Goal: Task Accomplishment & Management: Manage account settings

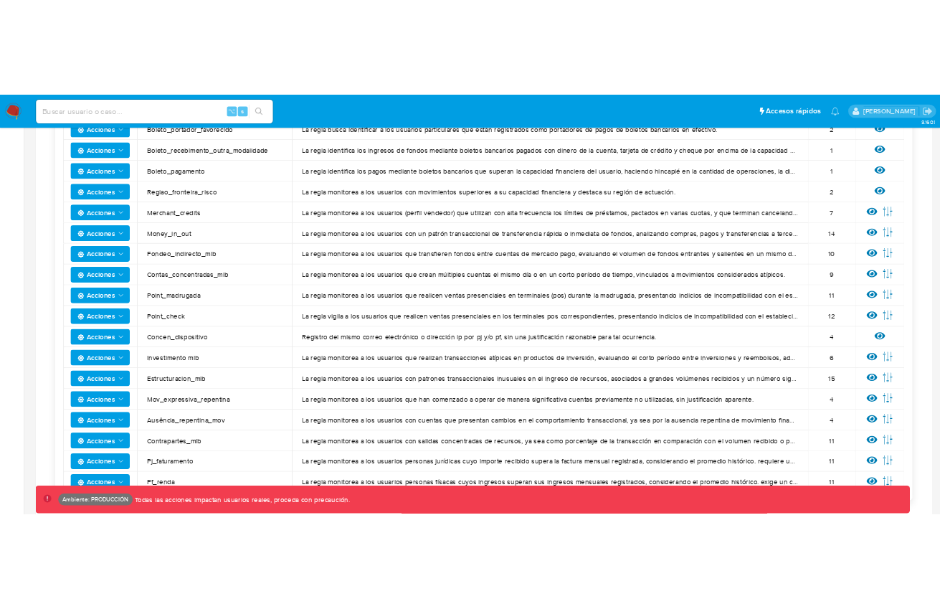
scroll to position [943, 0]
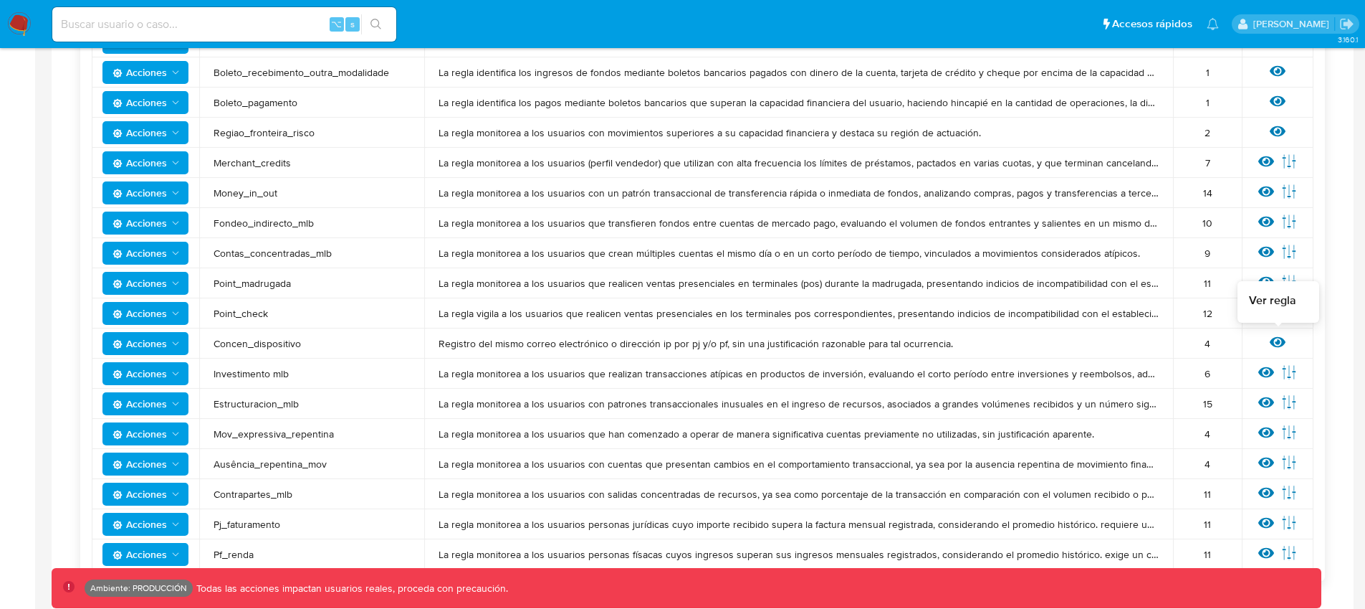
click at [1274, 343] on icon at bounding box center [1278, 342] width 16 height 11
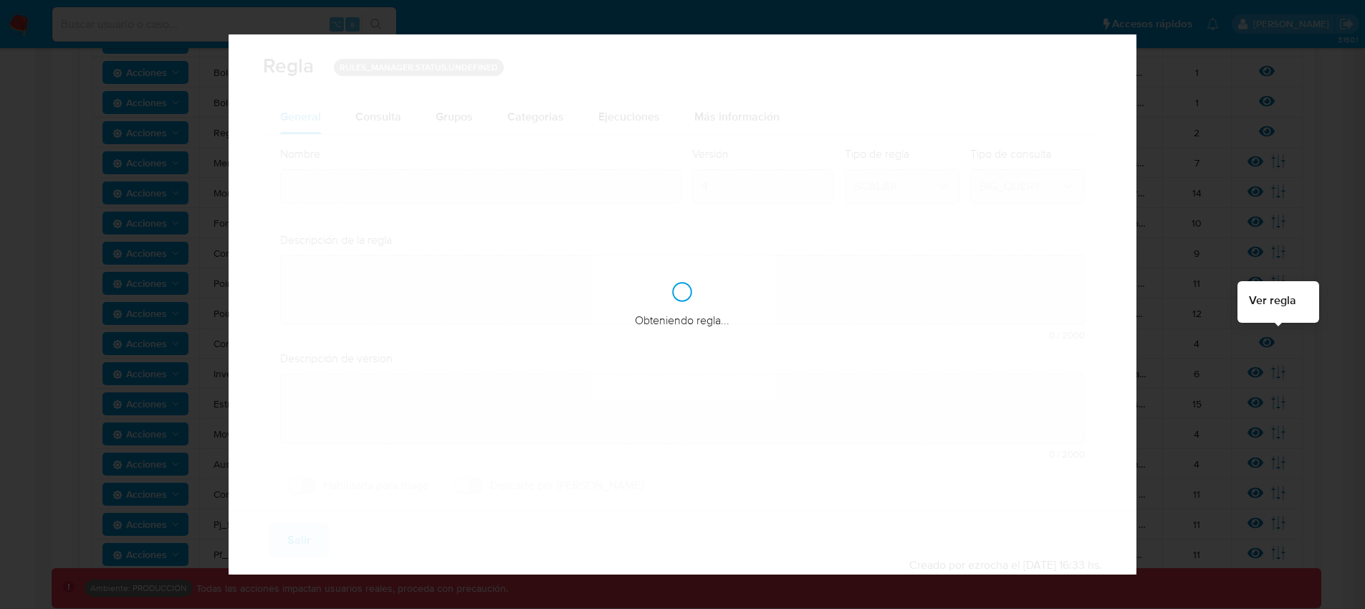
type input "Concen_dispositivo"
type textarea "Registro del mismo correo electrónico o dirección ip por pj y/o pf, sin una jus…"
type textarea "La regla supervisa el acceso de cuentas de clientes distintos concentradas en u…"
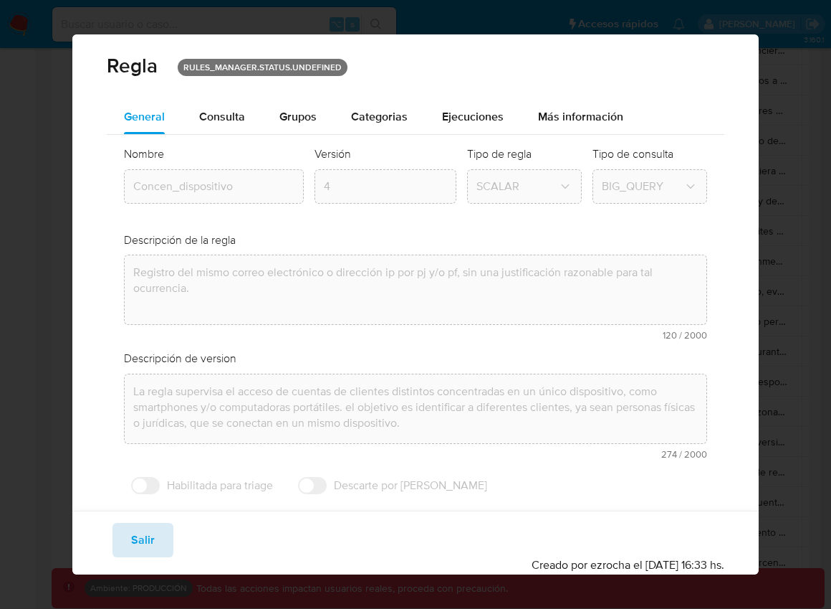
click at [140, 529] on span "Salir" at bounding box center [143, 540] width 24 height 32
type input "1"
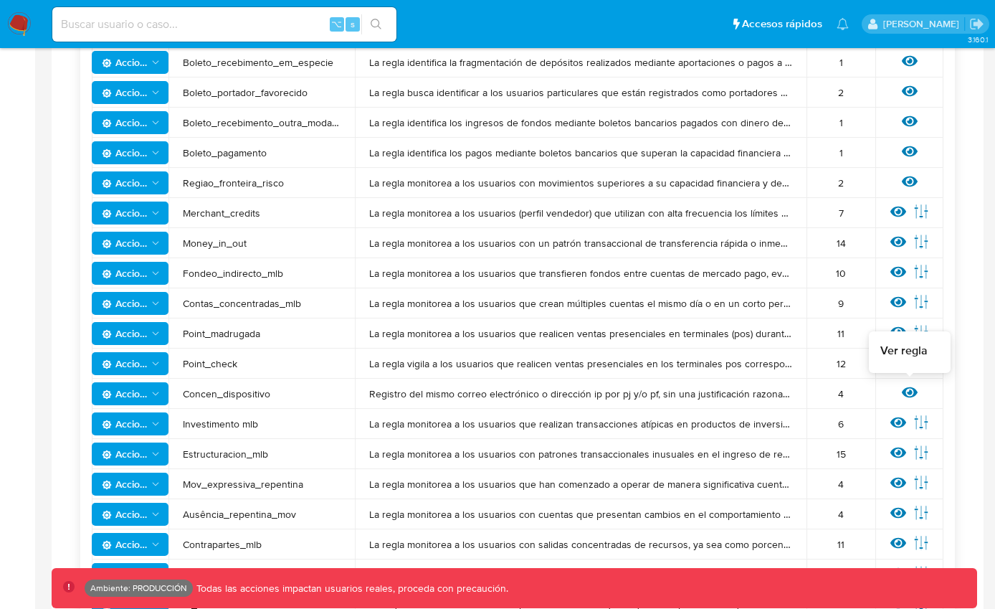
click at [908, 396] on icon at bounding box center [910, 392] width 16 height 11
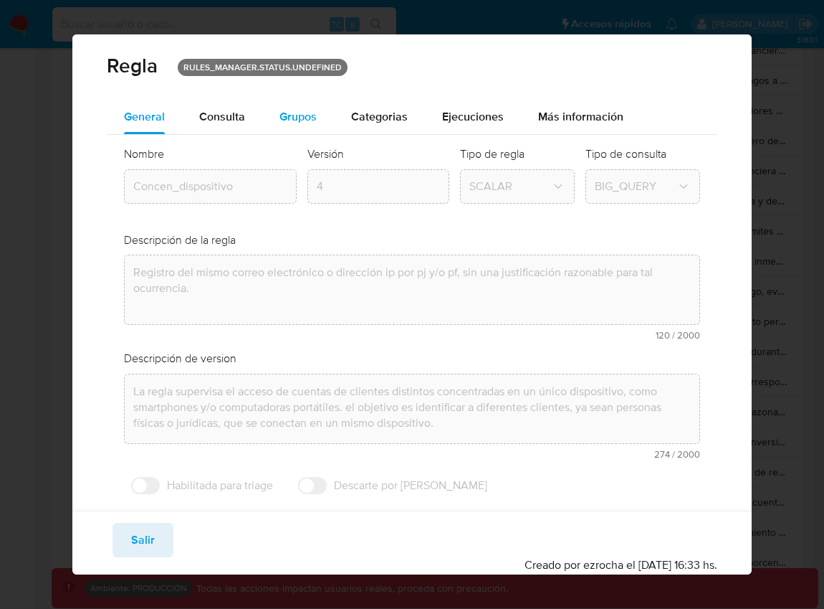
click at [313, 126] on div "Grupos" at bounding box center [298, 117] width 37 height 34
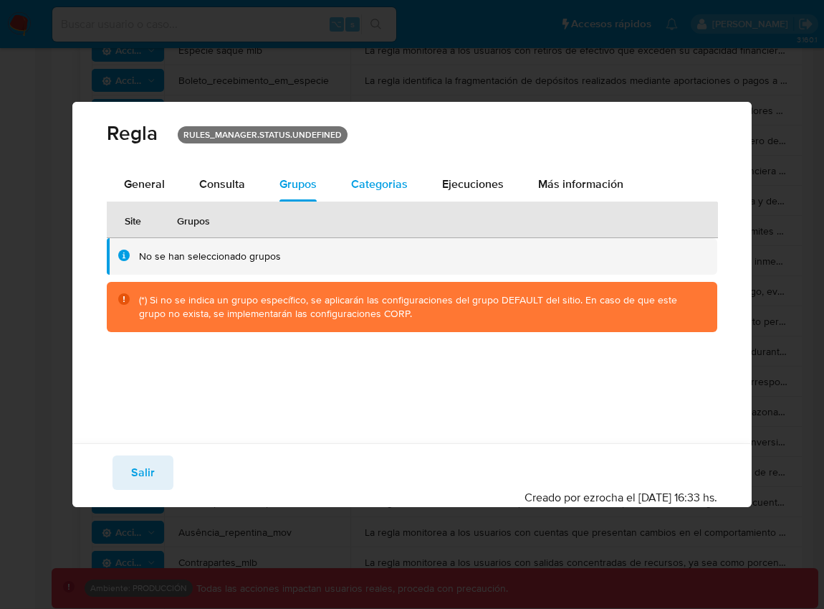
click at [394, 186] on span "Categorias" at bounding box center [379, 184] width 57 height 16
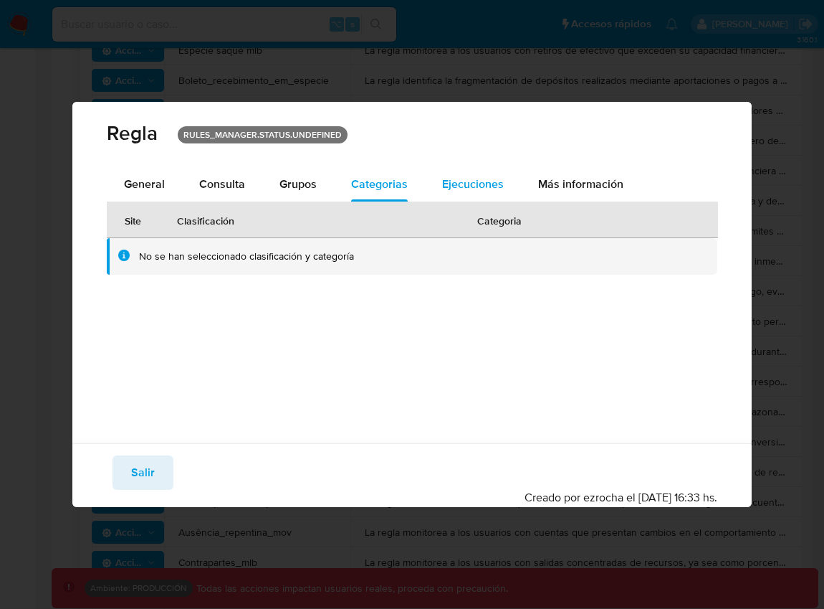
click at [457, 189] on span "Ejecuciones" at bounding box center [473, 184] width 62 height 16
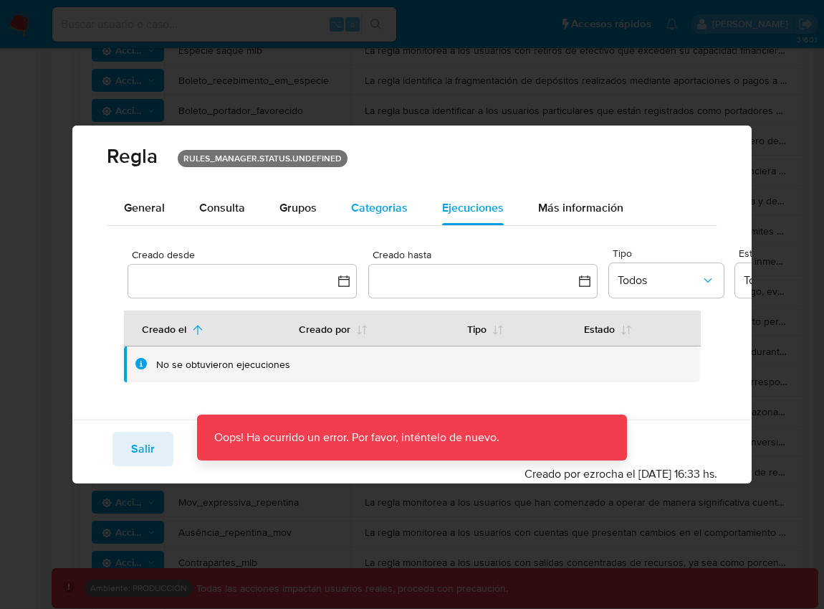
click at [362, 211] on span "Categorias" at bounding box center [379, 207] width 57 height 16
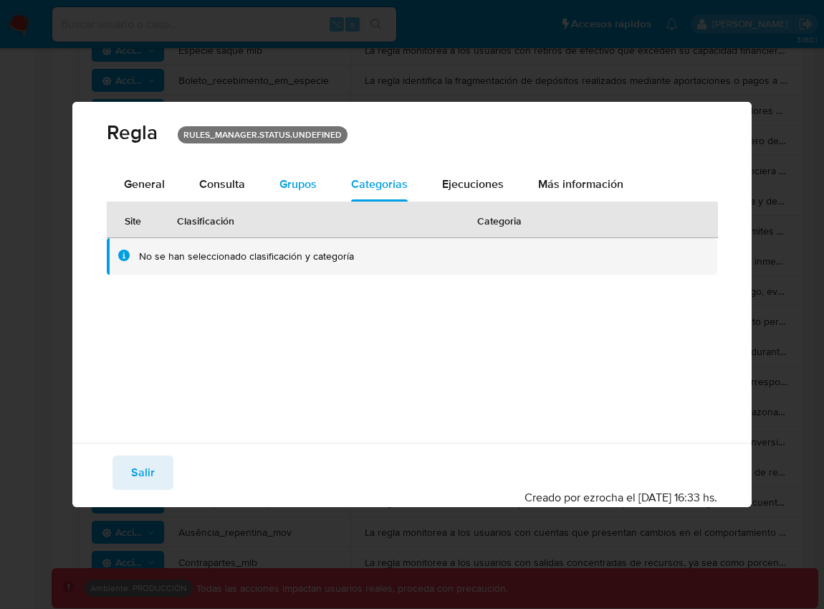
click at [314, 195] on div "Grupos" at bounding box center [298, 184] width 37 height 34
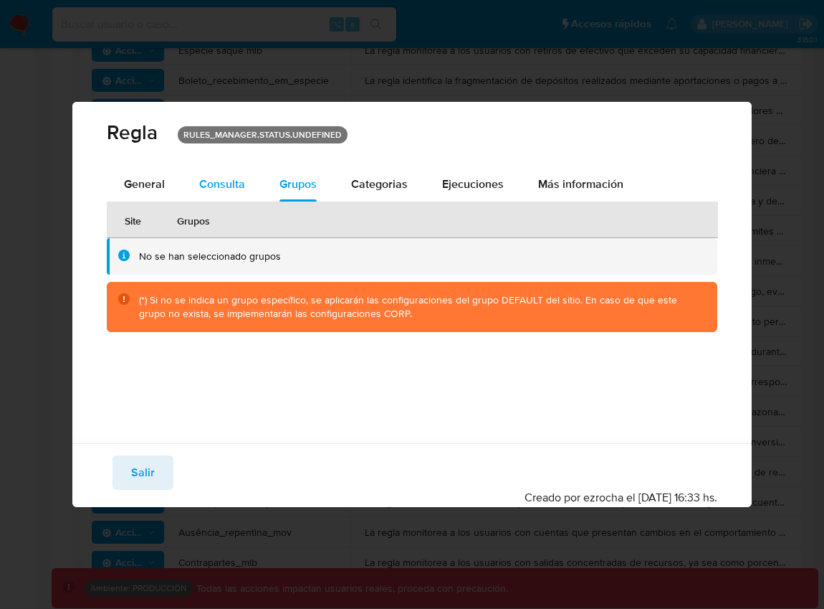
click at [235, 183] on span "Consulta" at bounding box center [222, 184] width 46 height 16
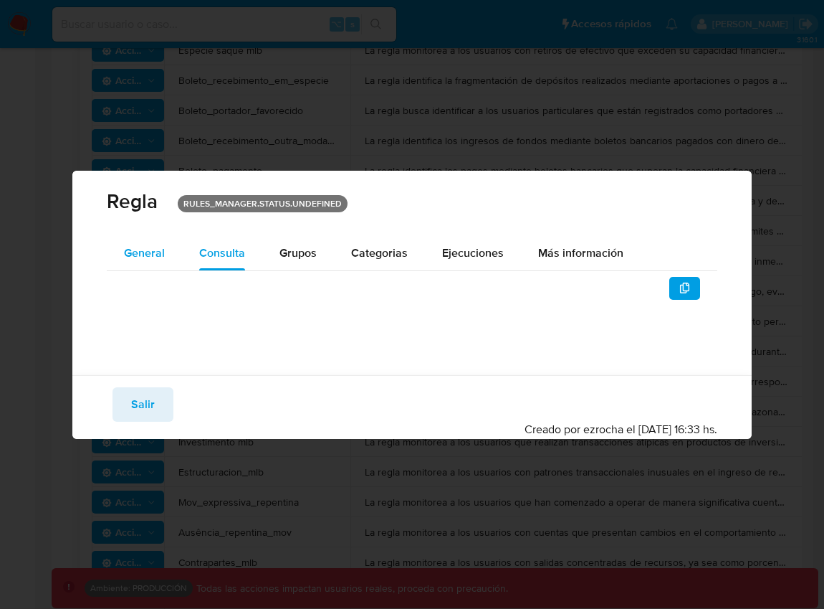
click at [155, 246] on span "General" at bounding box center [144, 252] width 41 height 16
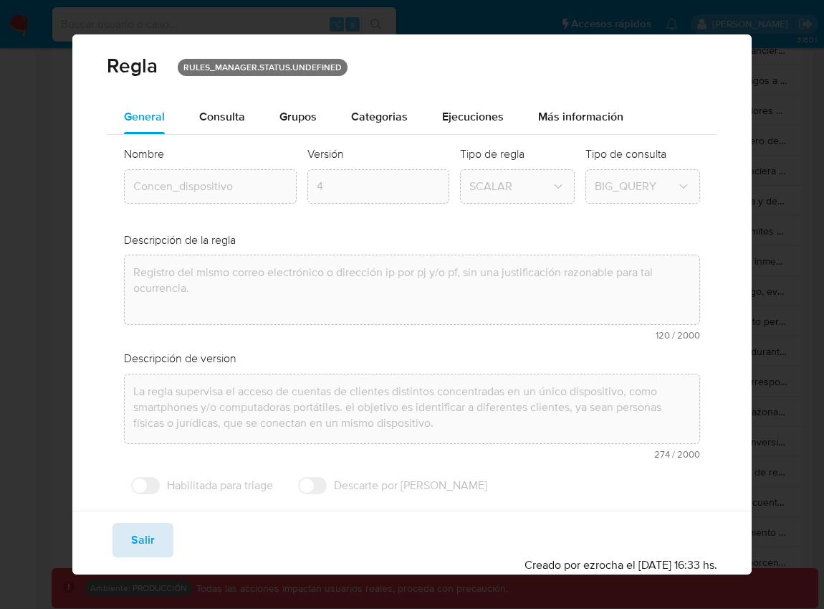
click at [119, 542] on button "Salir" at bounding box center [143, 540] width 61 height 34
type input "1"
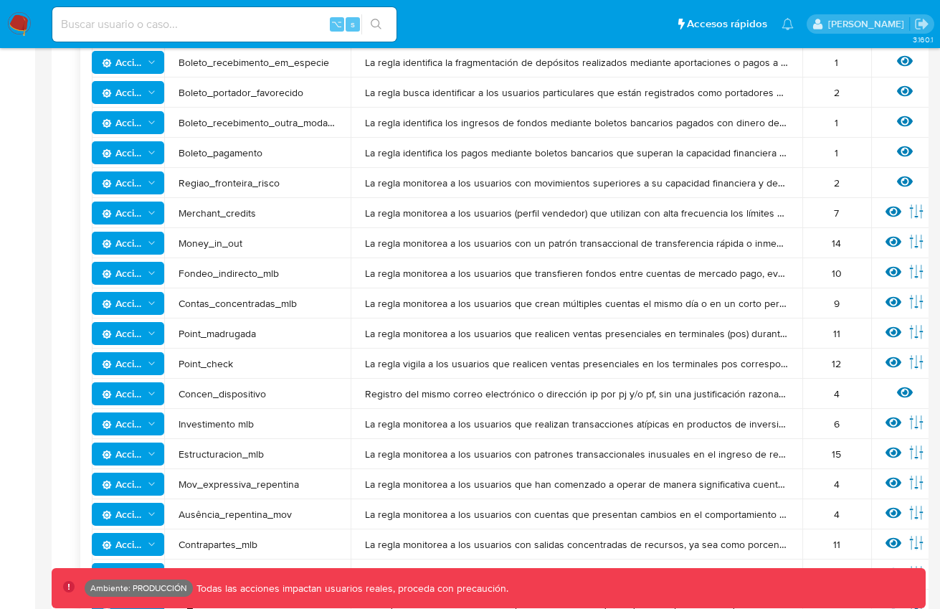
click at [900, 392] on icon at bounding box center [905, 392] width 16 height 16
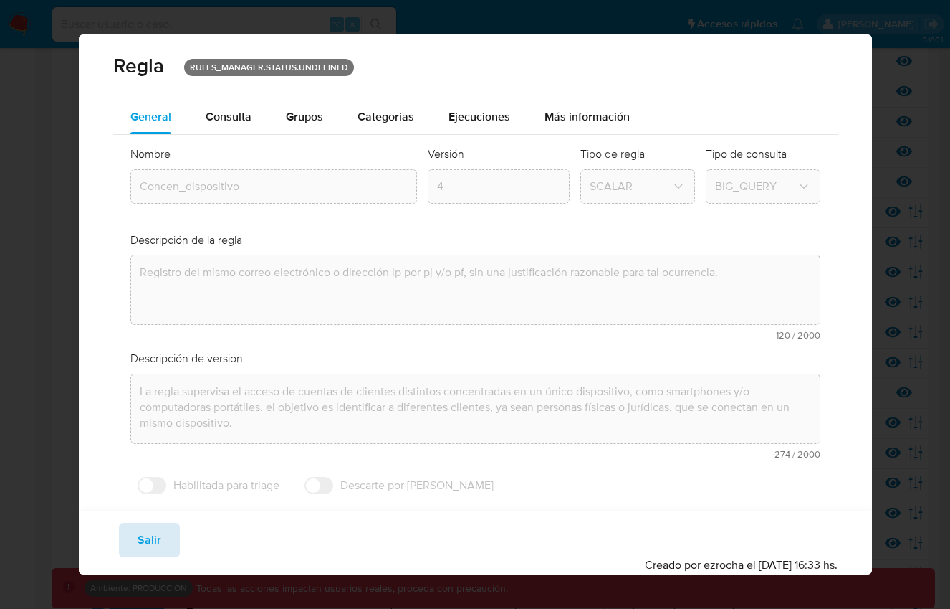
click at [160, 540] on button "Salir" at bounding box center [149, 540] width 61 height 34
type input "1"
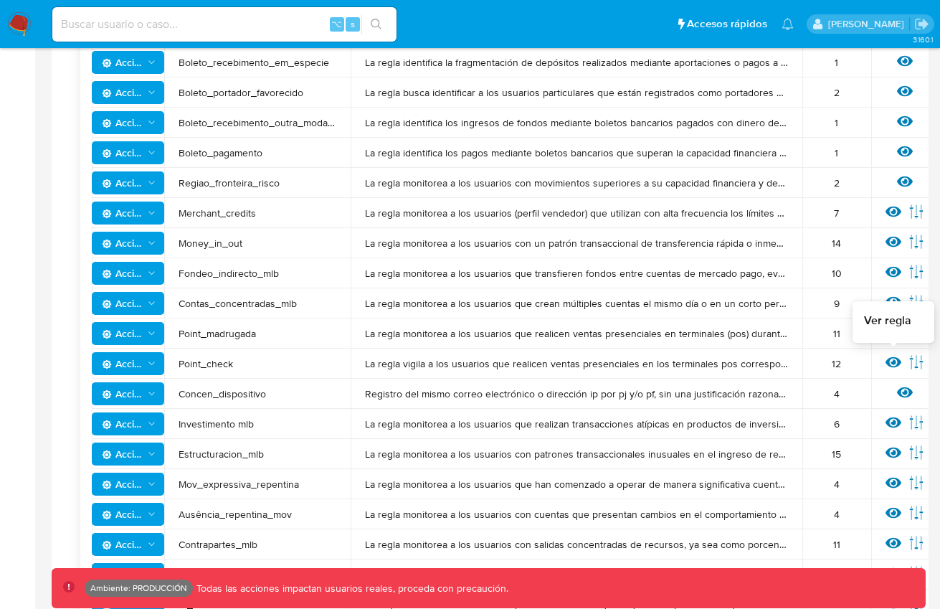
click at [890, 361] on icon at bounding box center [893, 362] width 16 height 11
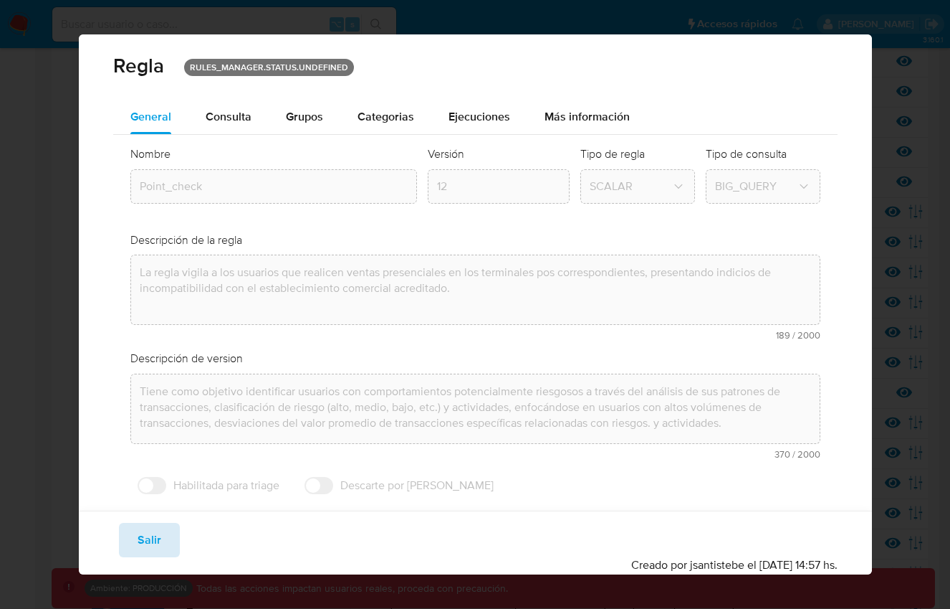
click at [155, 544] on span "Salir" at bounding box center [150, 540] width 24 height 32
type input "1"
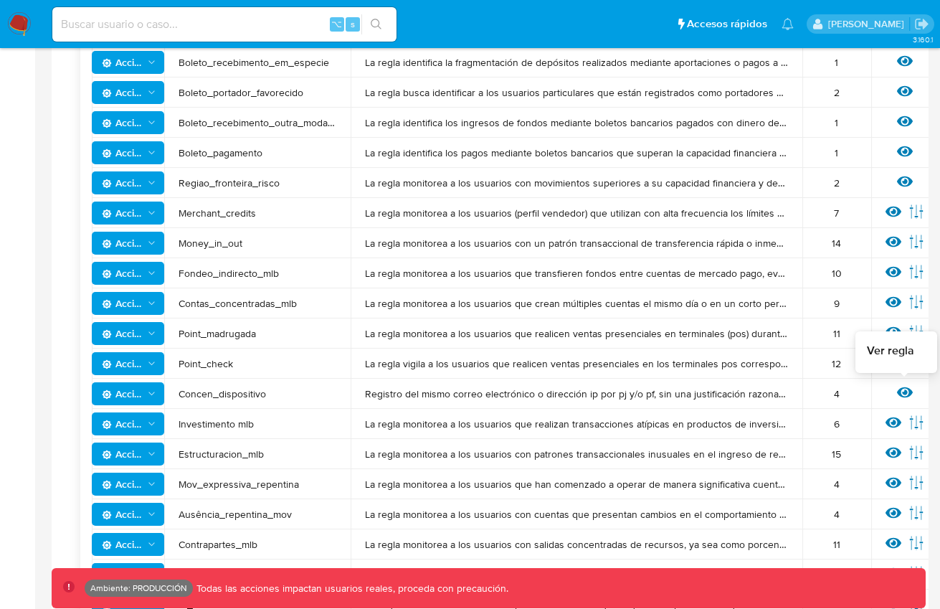
click at [897, 391] on icon at bounding box center [905, 392] width 16 height 11
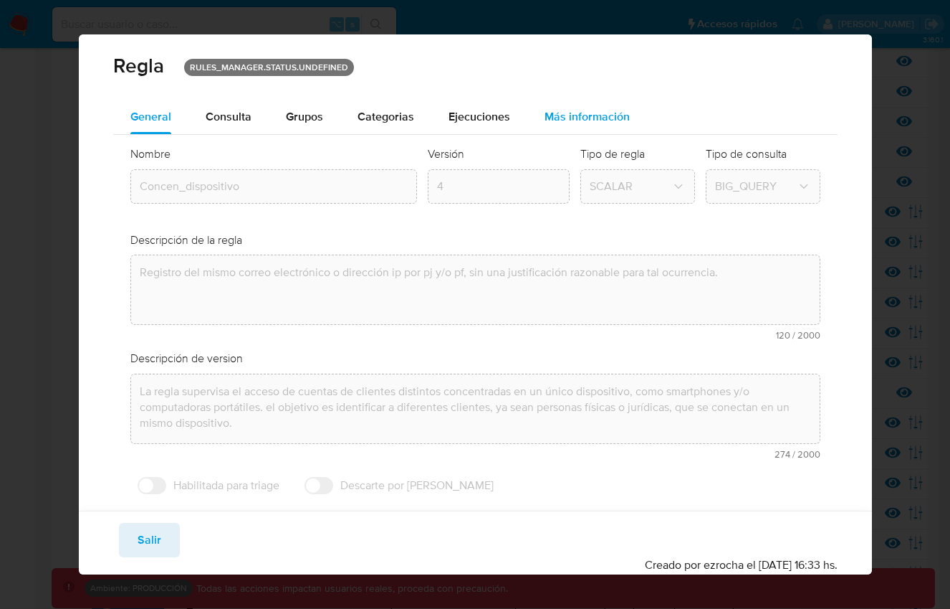
click at [572, 121] on span "Más información" at bounding box center [587, 116] width 85 height 16
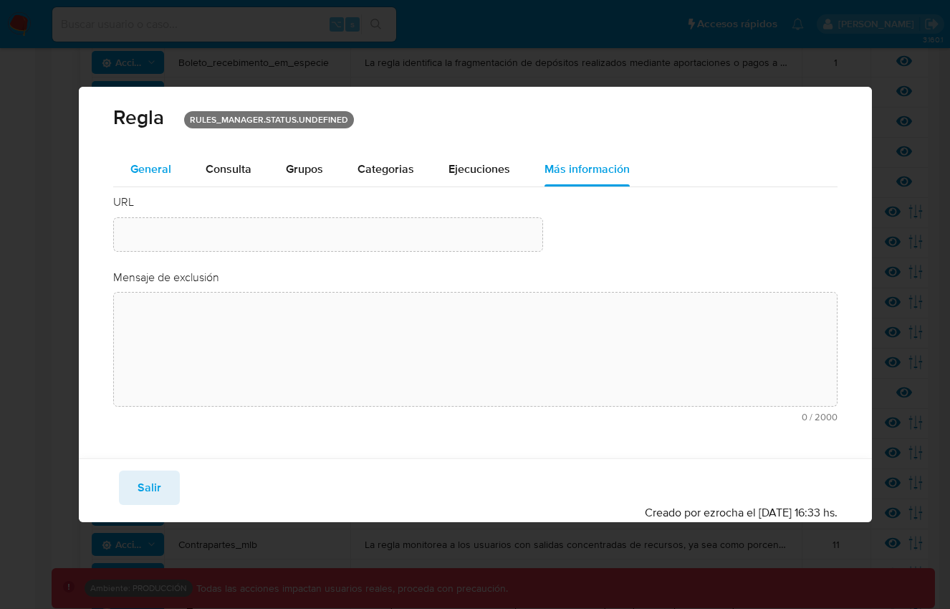
click at [150, 172] on span "General" at bounding box center [150, 169] width 41 height 16
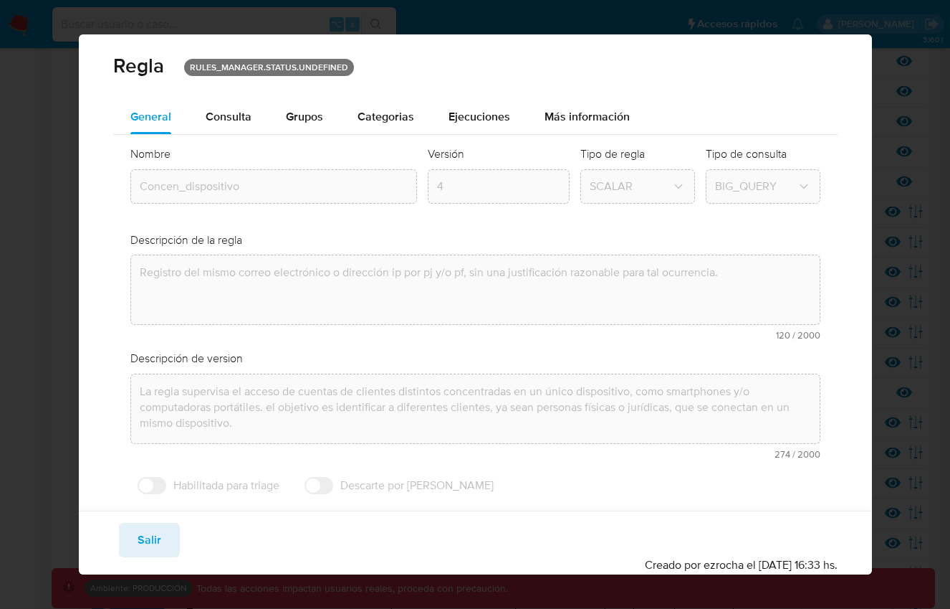
click at [146, 543] on span "Salir" at bounding box center [150, 540] width 24 height 32
type input "1"
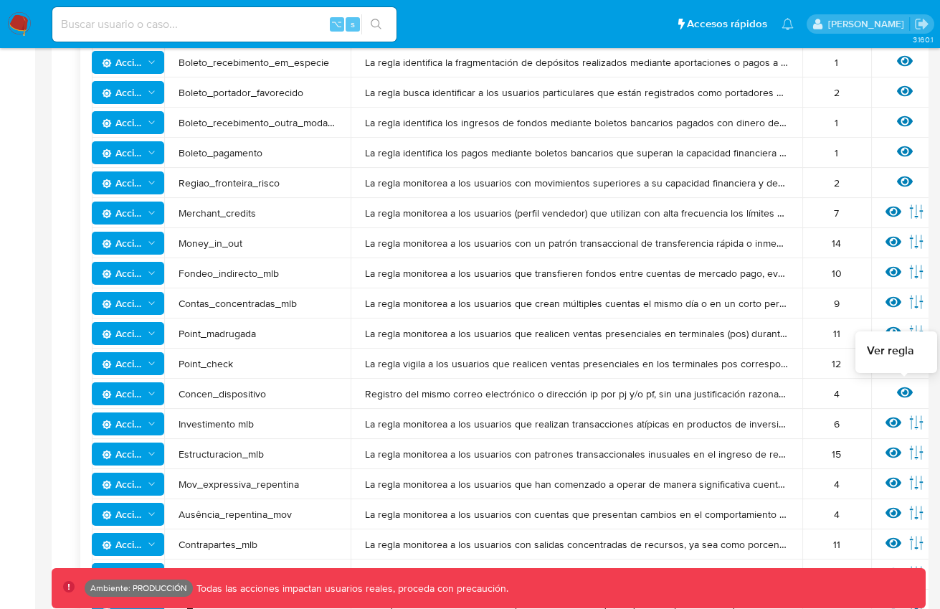
click at [903, 393] on icon at bounding box center [905, 392] width 16 height 11
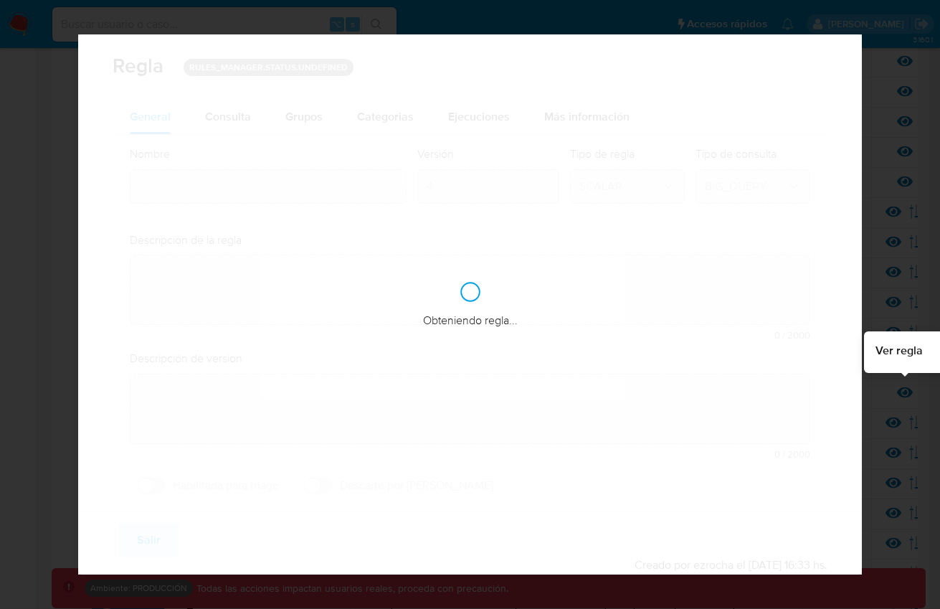
type input "Concen_dispositivo"
type textarea "Registro del mismo correo electrónico o dirección ip por pj y/o pf, sin una jus…"
type textarea "La regla supervisa el acceso de cuentas de clientes distintos concentradas en u…"
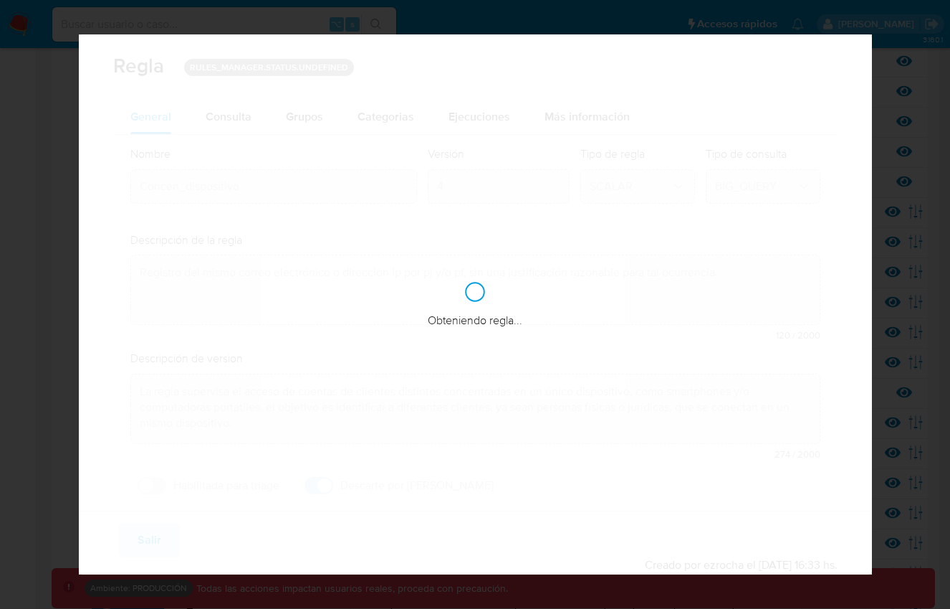
checkbox input "true"
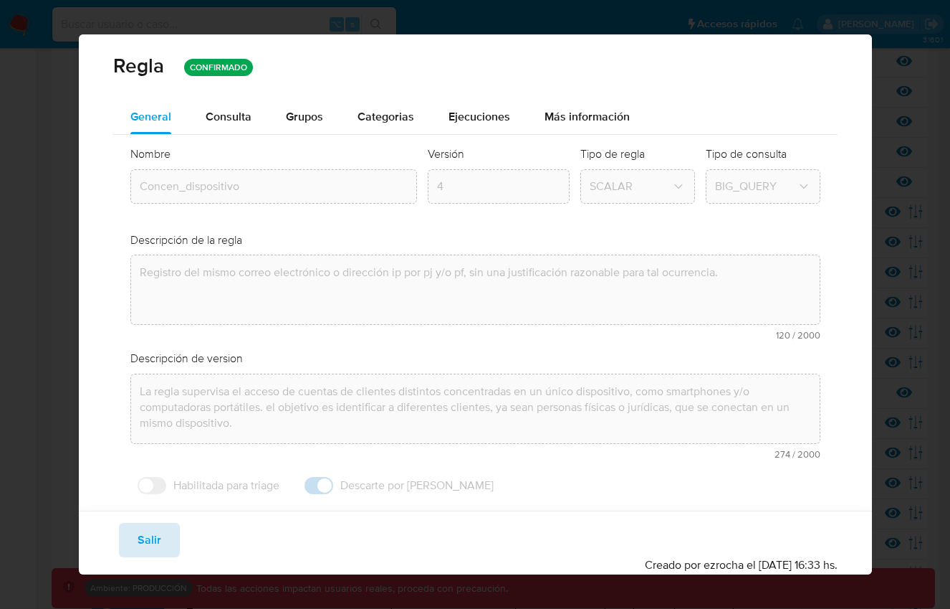
click at [163, 530] on button "Salir" at bounding box center [149, 540] width 61 height 34
type input "1"
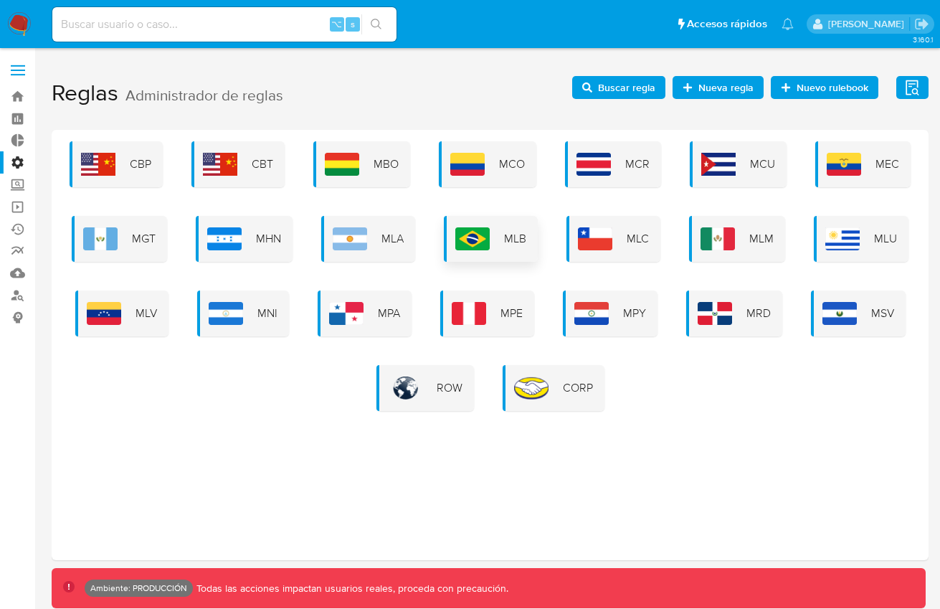
click at [486, 244] on img at bounding box center [472, 238] width 34 height 23
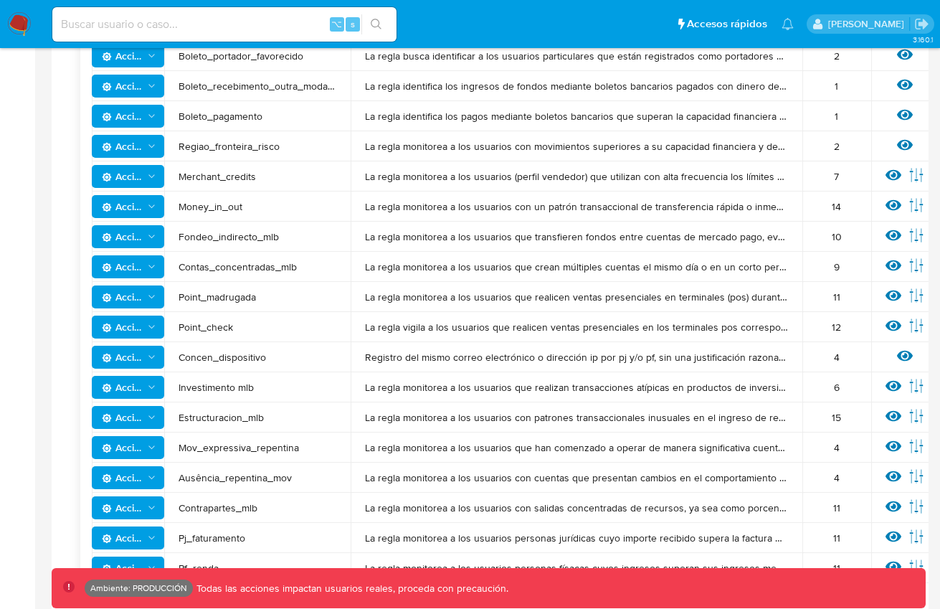
scroll to position [991, 0]
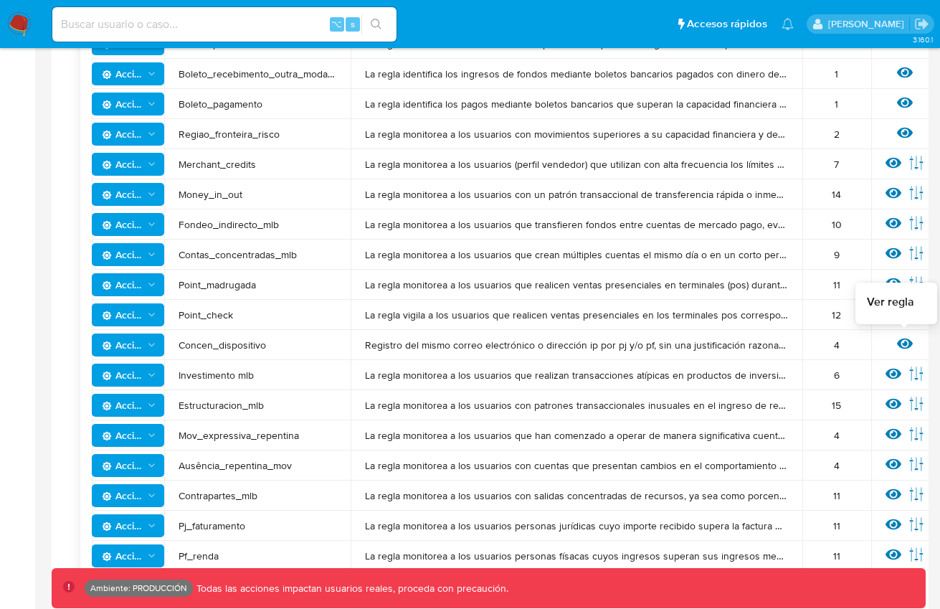
click at [902, 347] on icon at bounding box center [905, 343] width 16 height 11
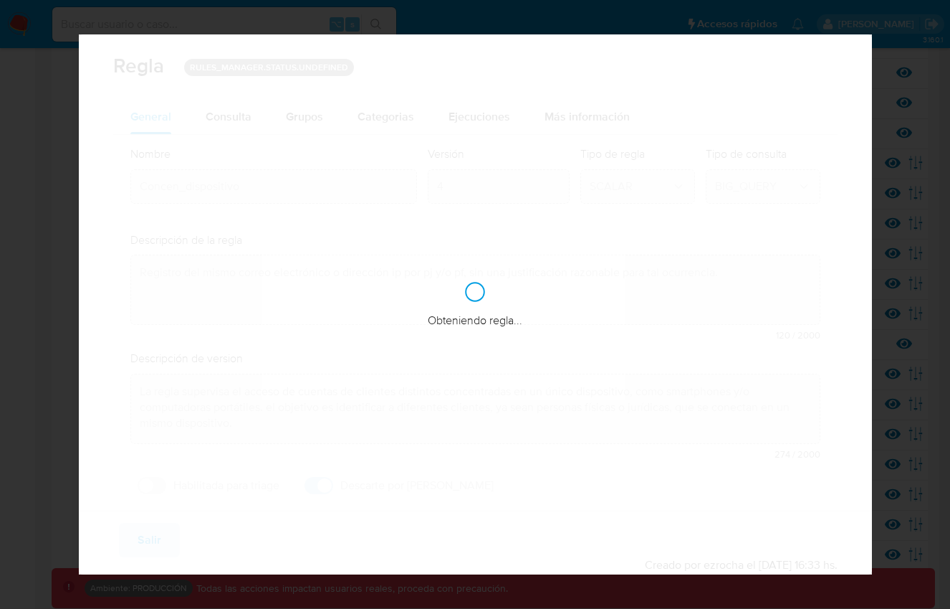
checkbox input "true"
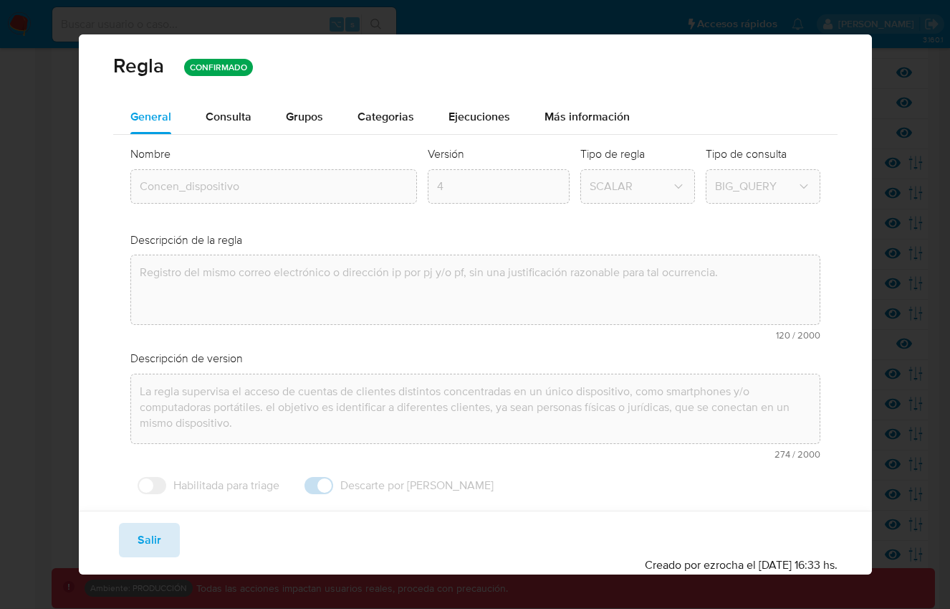
click at [166, 532] on button "Salir" at bounding box center [149, 540] width 61 height 34
type input "1"
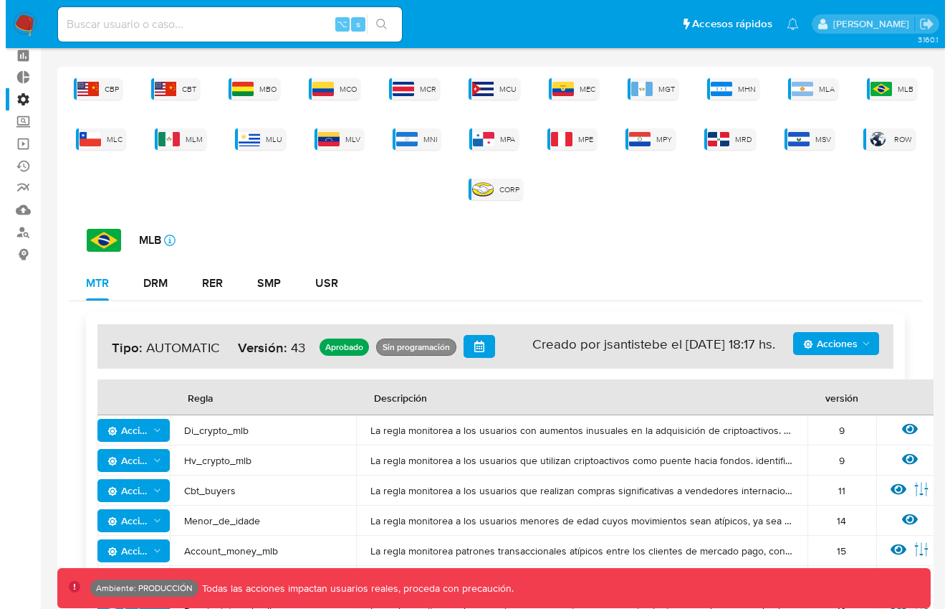
scroll to position [0, 0]
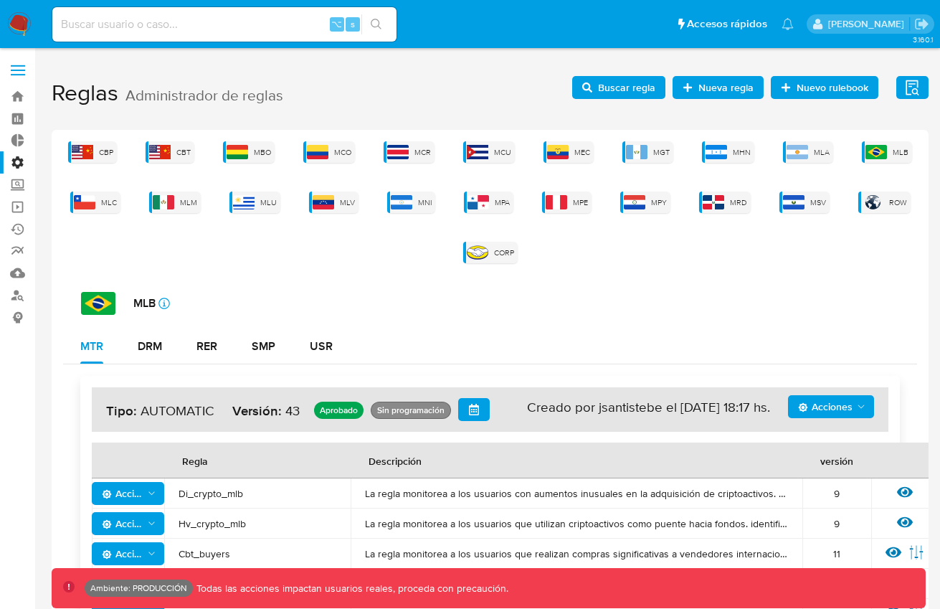
click at [619, 92] on span "Buscar regla" at bounding box center [626, 87] width 57 height 23
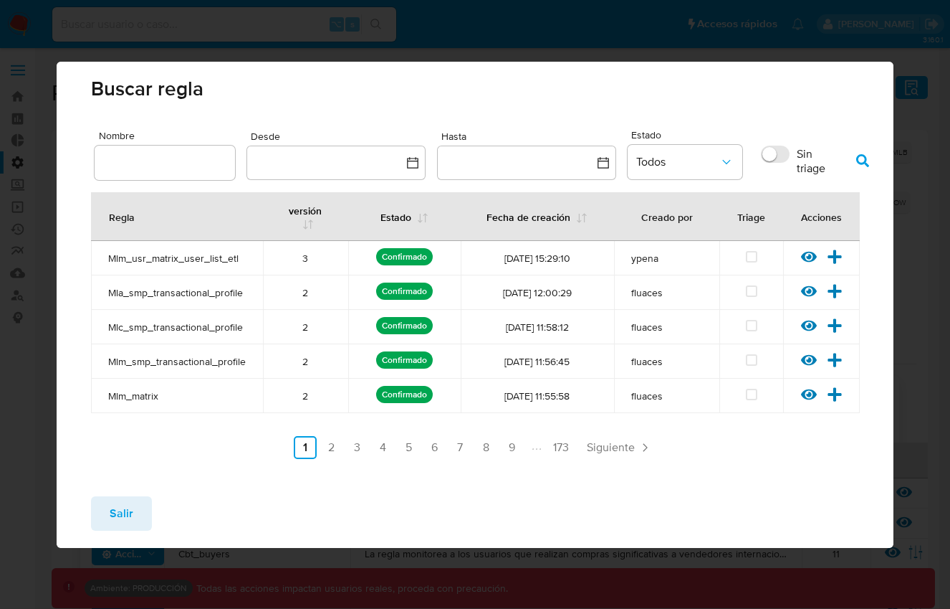
click at [199, 166] on input "text" at bounding box center [165, 162] width 140 height 19
type input "concen_dispositivo"
click at [857, 161] on icon "button" at bounding box center [863, 160] width 13 height 13
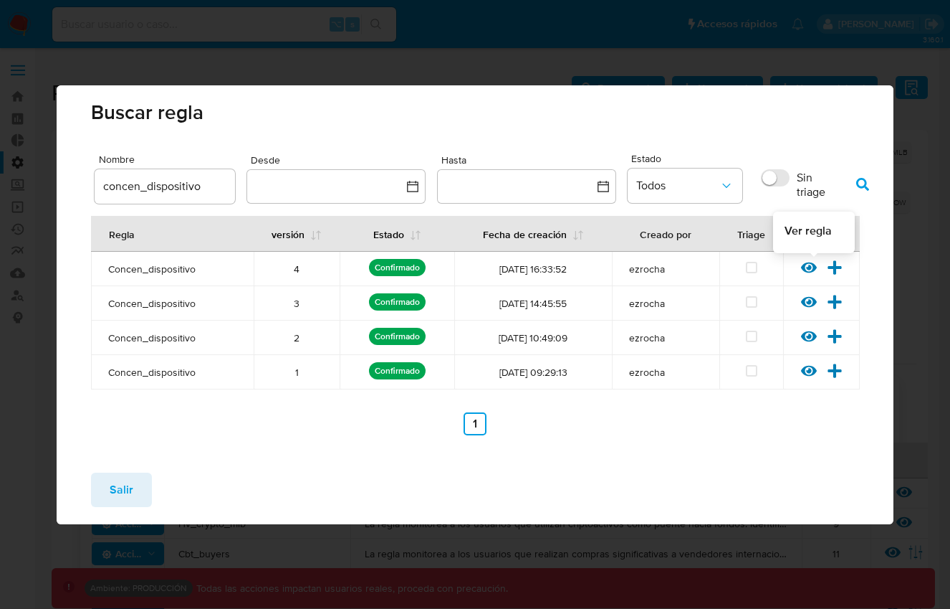
click at [814, 269] on icon at bounding box center [809, 267] width 16 height 11
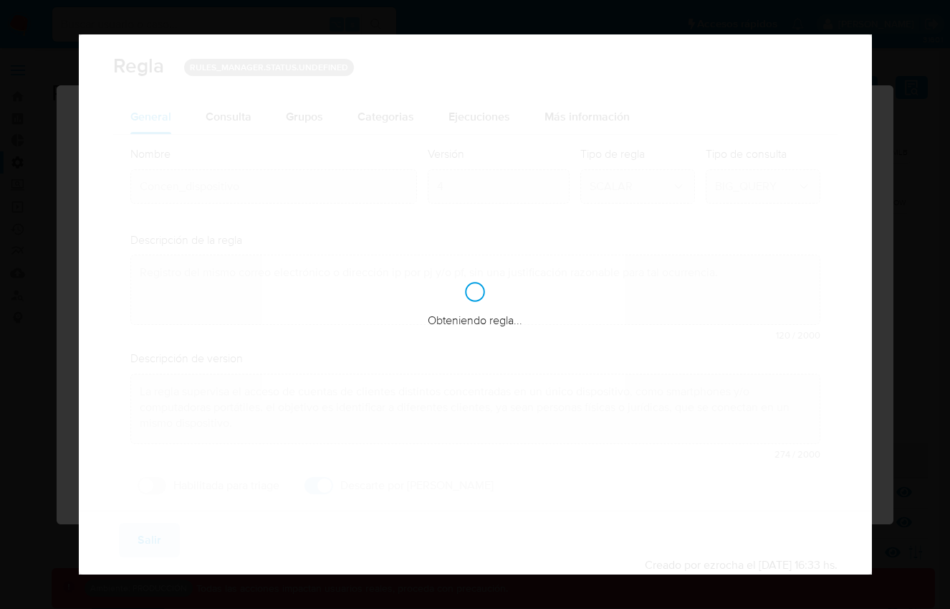
checkbox input "true"
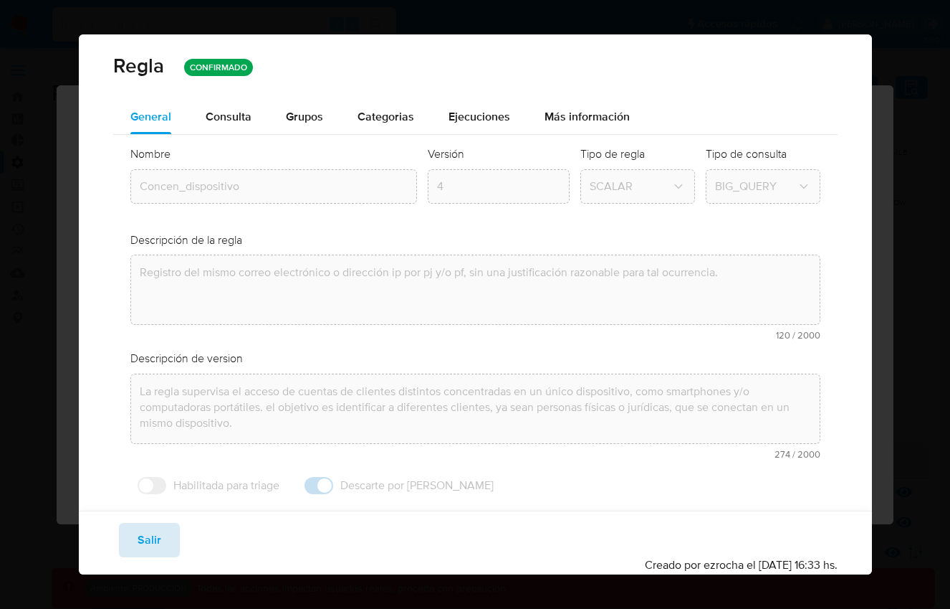
click at [173, 535] on button "Salir" at bounding box center [149, 540] width 61 height 34
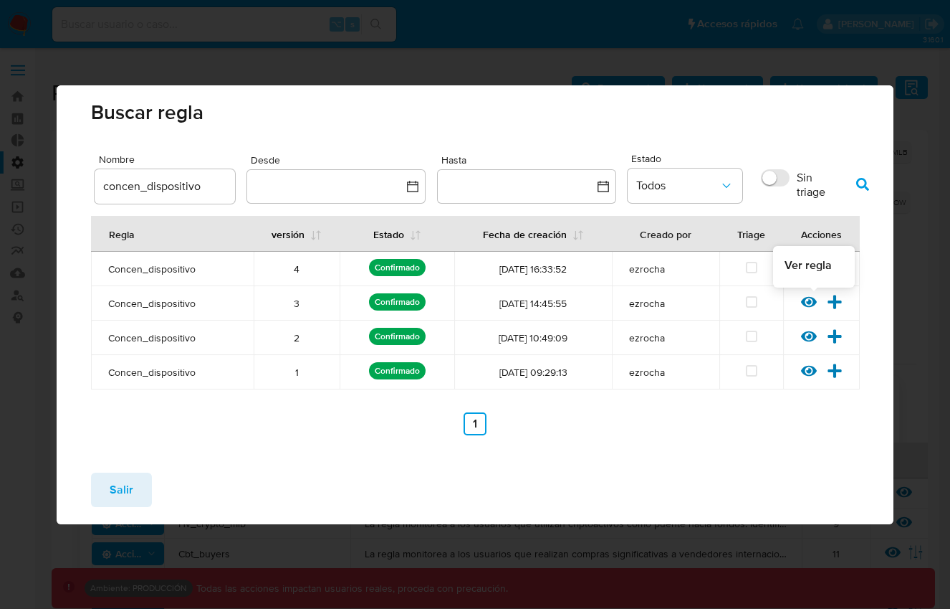
click at [802, 306] on icon at bounding box center [809, 302] width 16 height 16
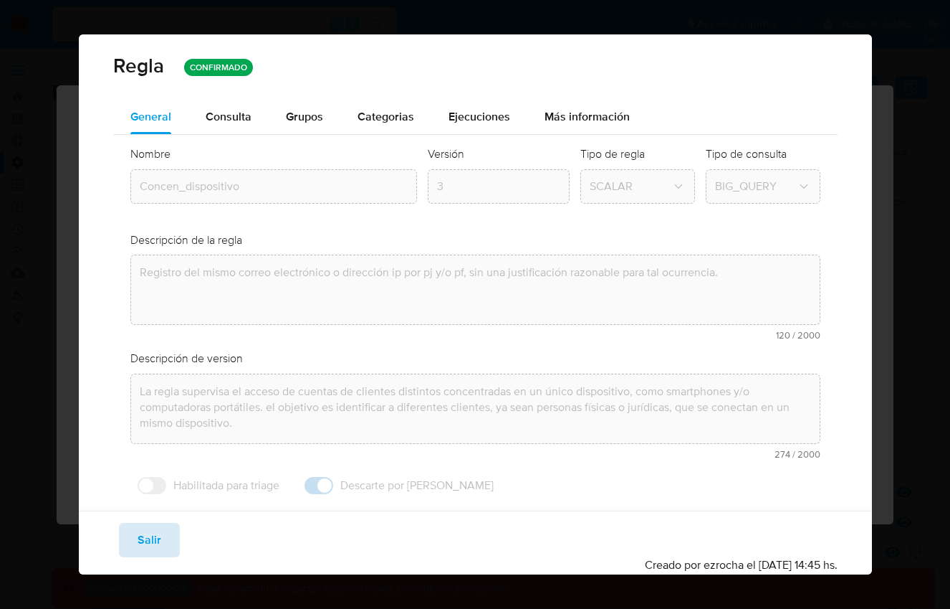
click at [149, 534] on span "Salir" at bounding box center [150, 540] width 24 height 32
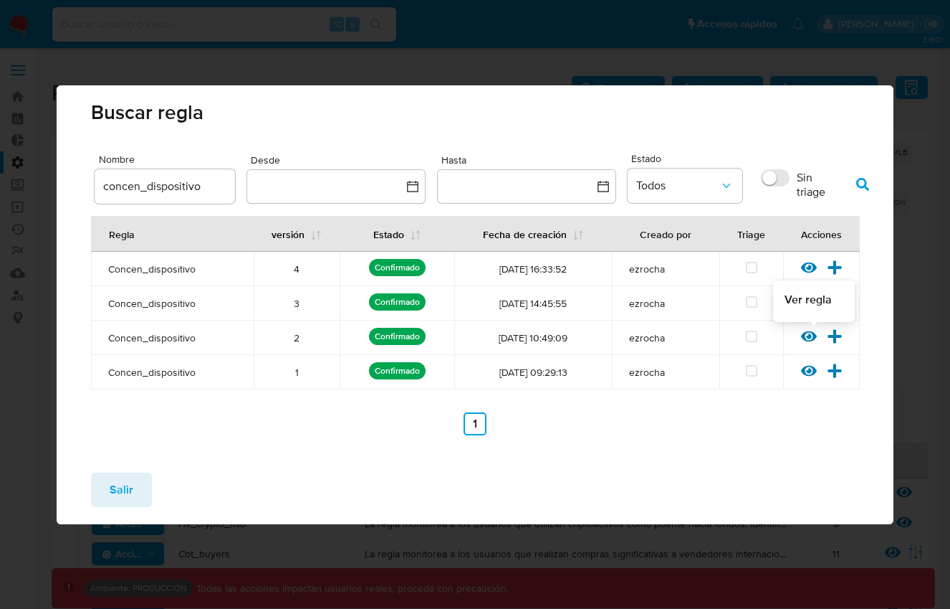
click at [803, 335] on icon at bounding box center [809, 335] width 16 height 11
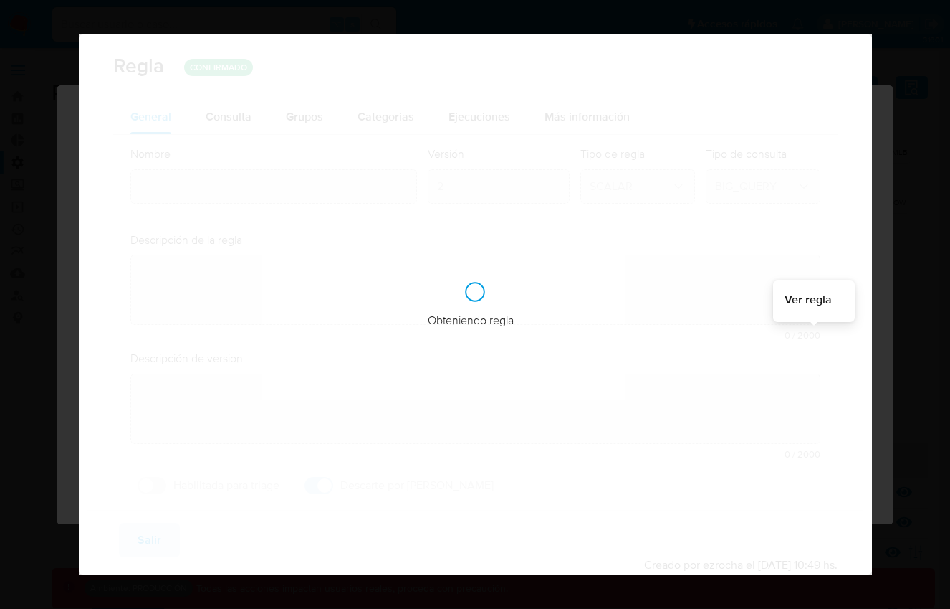
type input "Concen_dispositivo"
type textarea "Registro del mismo correo electrónico o dirección ip por pj y/o pf, sin una jus…"
type textarea "La regla supervisa el acceso de cuentas de clientes distintos concentradas en u…"
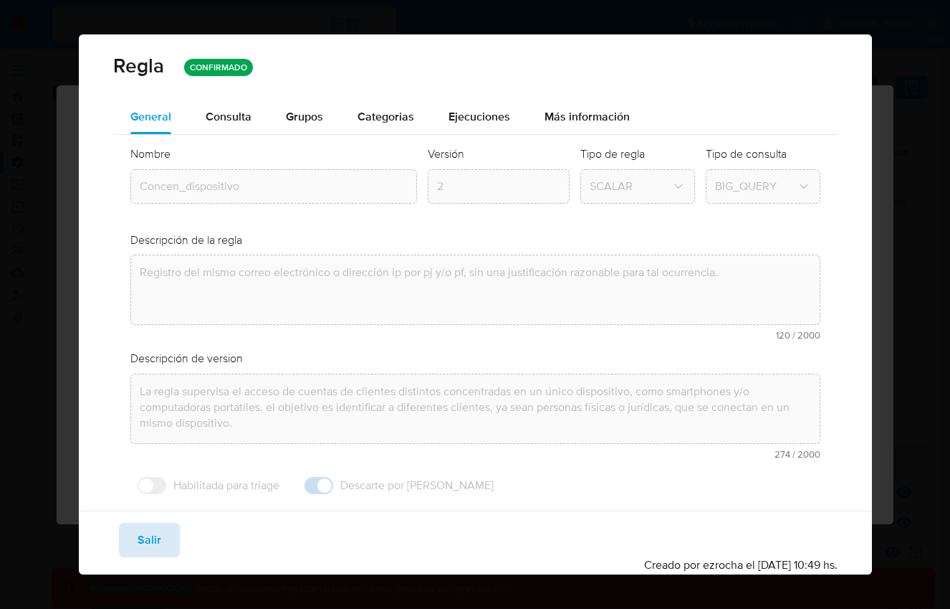
click at [151, 535] on span "Salir" at bounding box center [150, 540] width 24 height 32
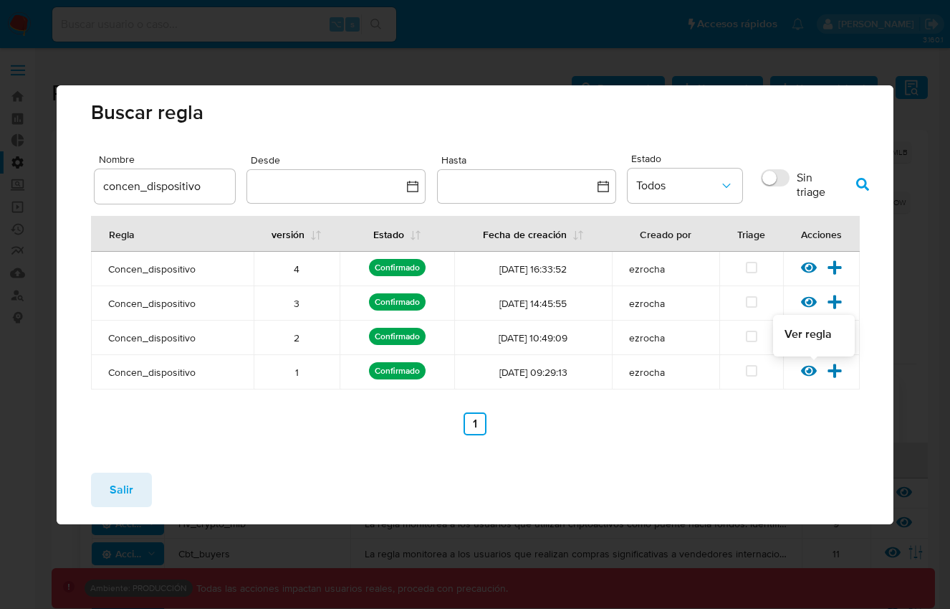
click at [803, 373] on icon at bounding box center [809, 370] width 16 height 11
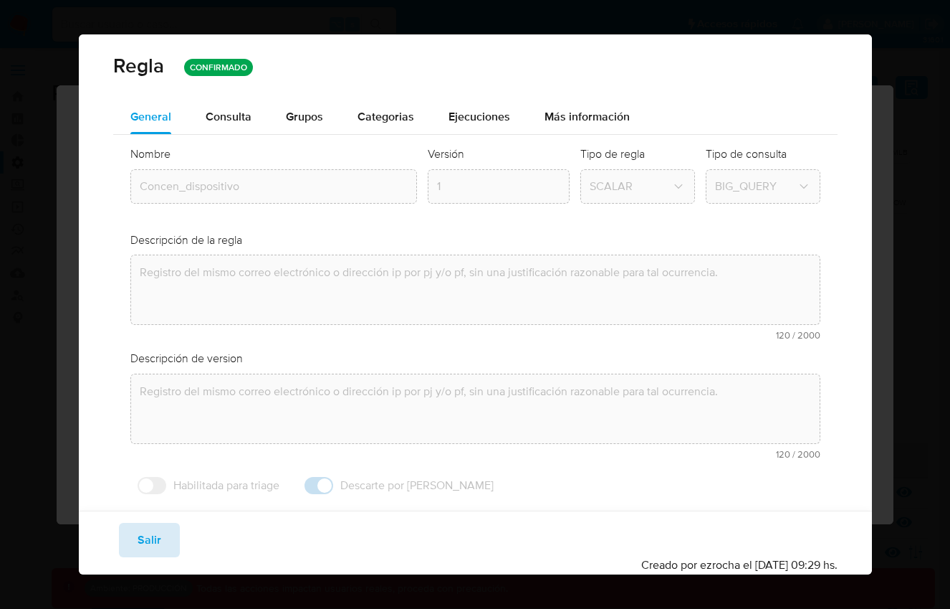
click at [152, 536] on span "Salir" at bounding box center [150, 540] width 24 height 32
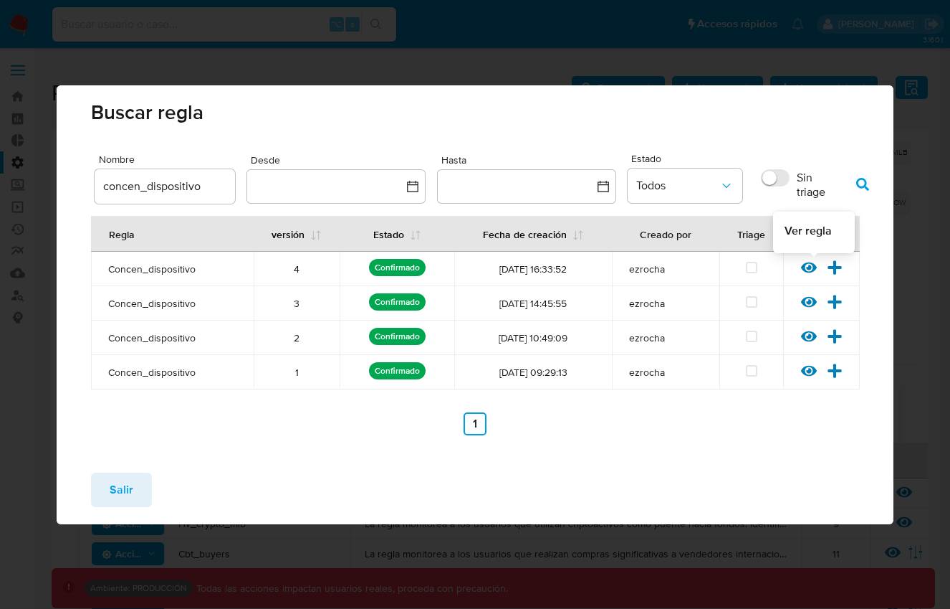
click at [807, 272] on icon at bounding box center [809, 267] width 16 height 16
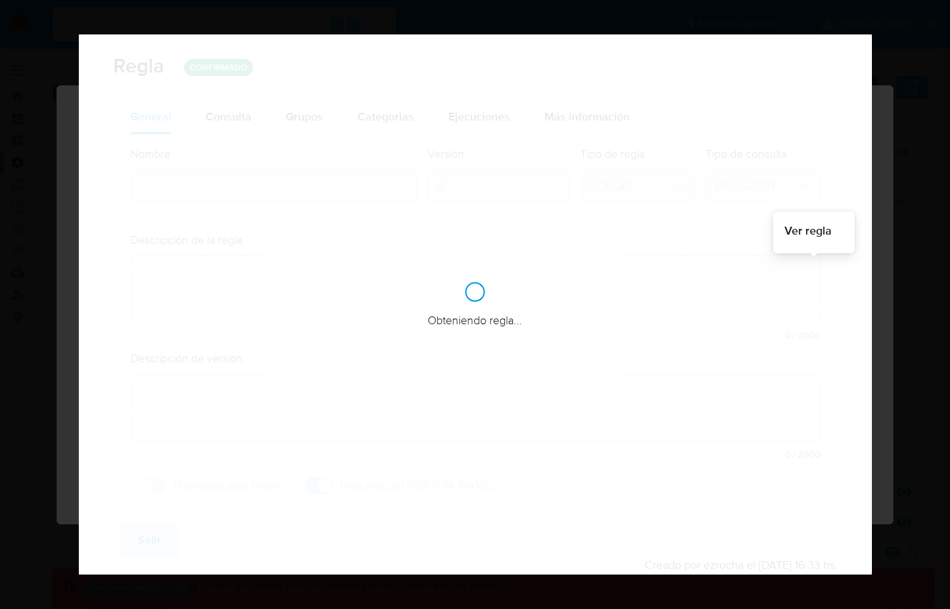
type input "Concen_dispositivo"
type textarea "Registro del mismo correo electrónico o dirección ip por pj y/o pf, sin una jus…"
type textarea "La regla supervisa el acceso de cuentas de clientes distintos concentradas en u…"
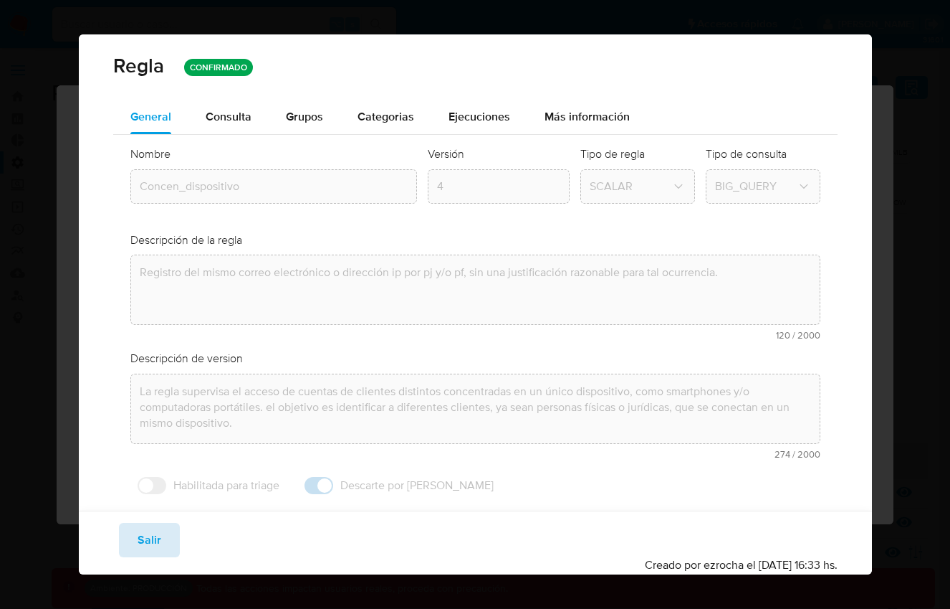
click at [156, 538] on span "Salir" at bounding box center [150, 540] width 24 height 32
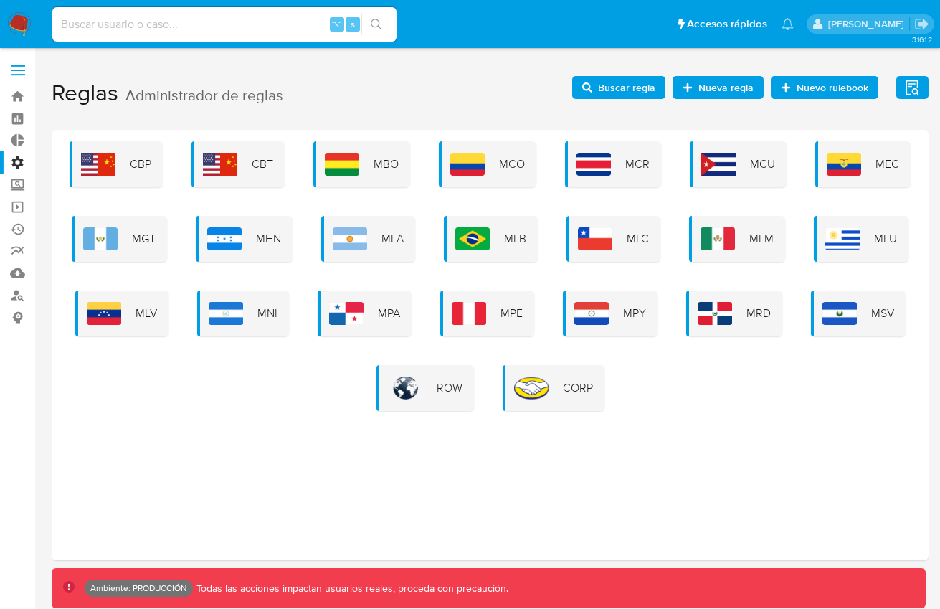
click at [616, 89] on span "Buscar regla" at bounding box center [626, 87] width 57 height 23
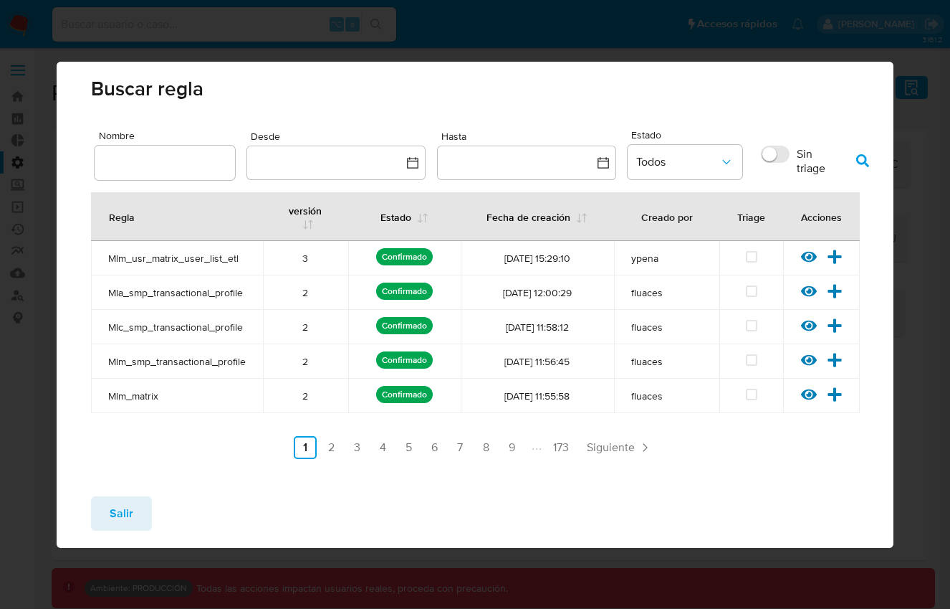
click at [196, 160] on input "text" at bounding box center [165, 162] width 140 height 19
type input "concen"
click at [866, 160] on icon "button" at bounding box center [863, 160] width 13 height 13
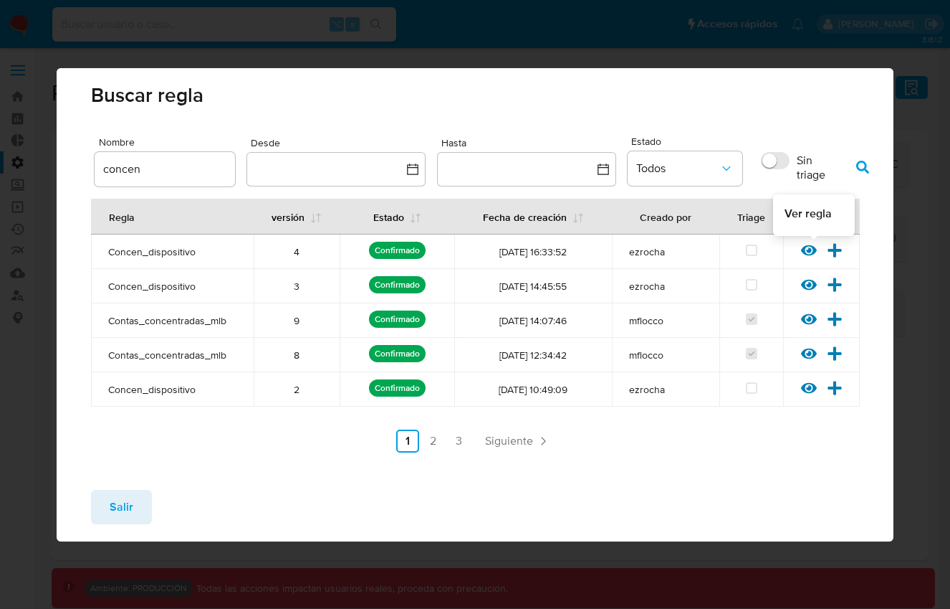
click at [804, 249] on icon at bounding box center [809, 249] width 16 height 11
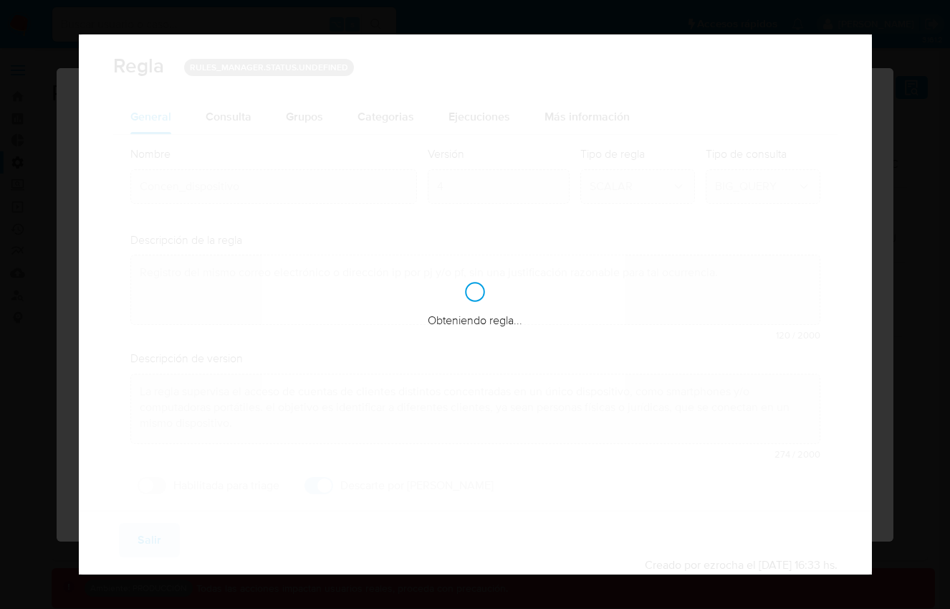
checkbox input "true"
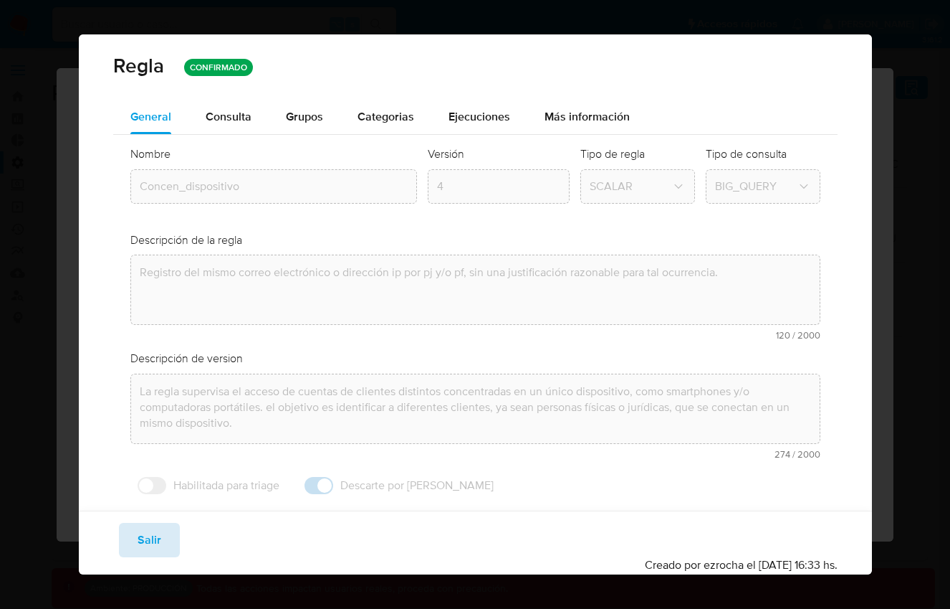
click at [163, 528] on button "Salir" at bounding box center [149, 540] width 61 height 34
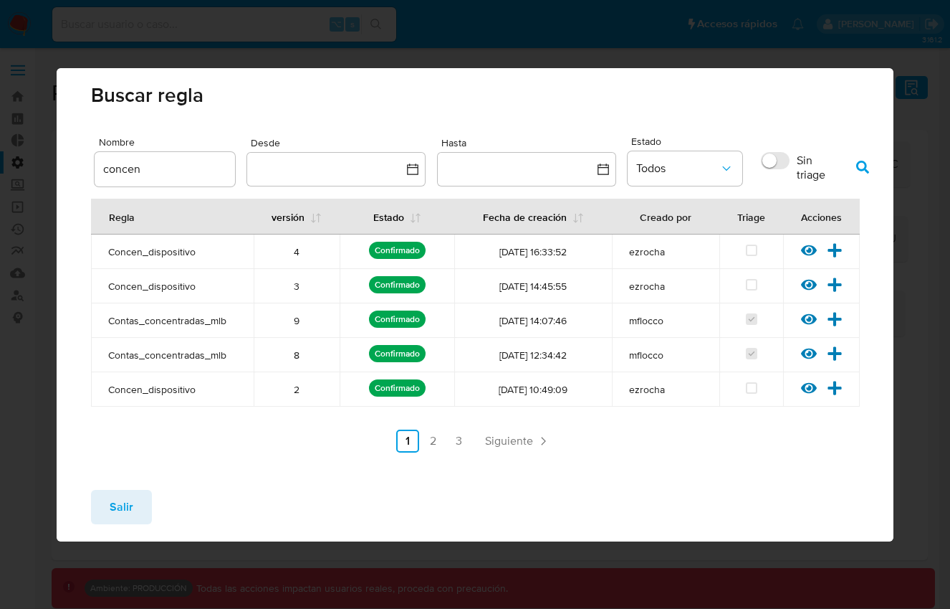
click at [122, 505] on span "Salir" at bounding box center [122, 507] width 24 height 32
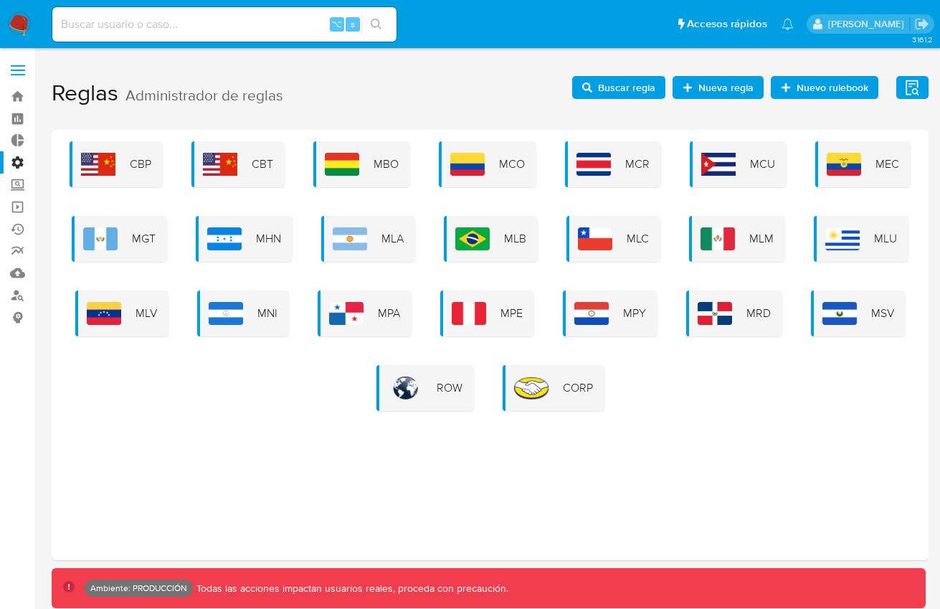
drag, startPoint x: 485, startPoint y: 239, endPoint x: 493, endPoint y: 237, distance: 8.7
click at [485, 239] on img at bounding box center [472, 238] width 34 height 23
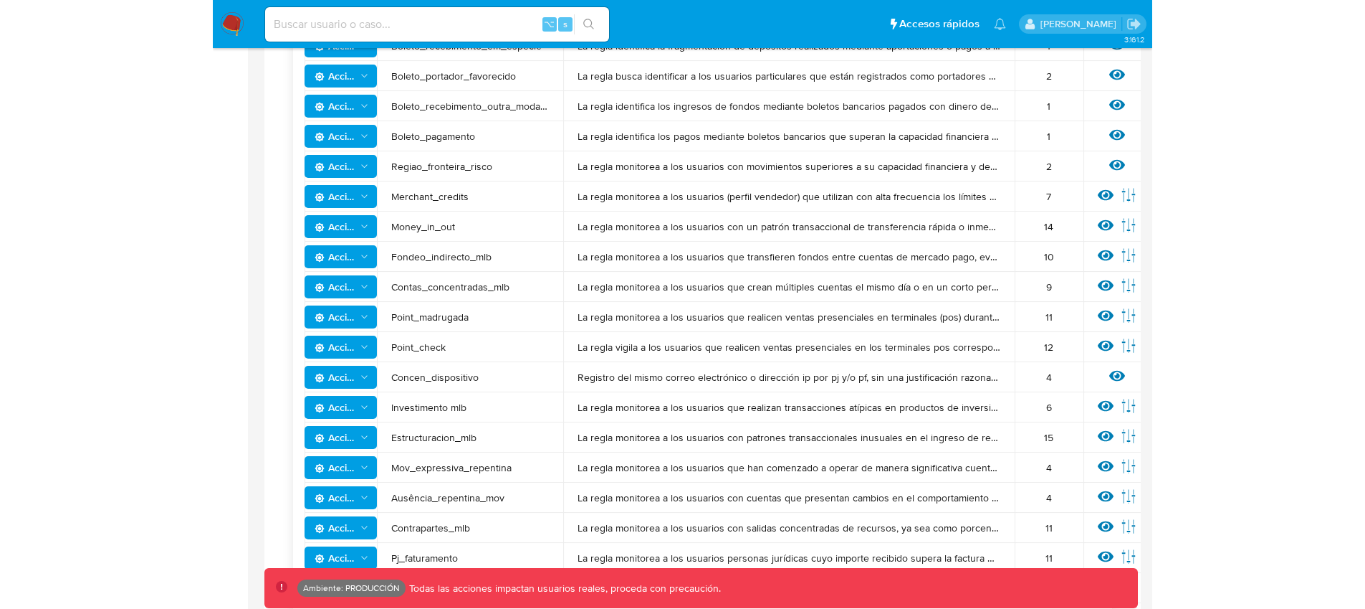
scroll to position [963, 0]
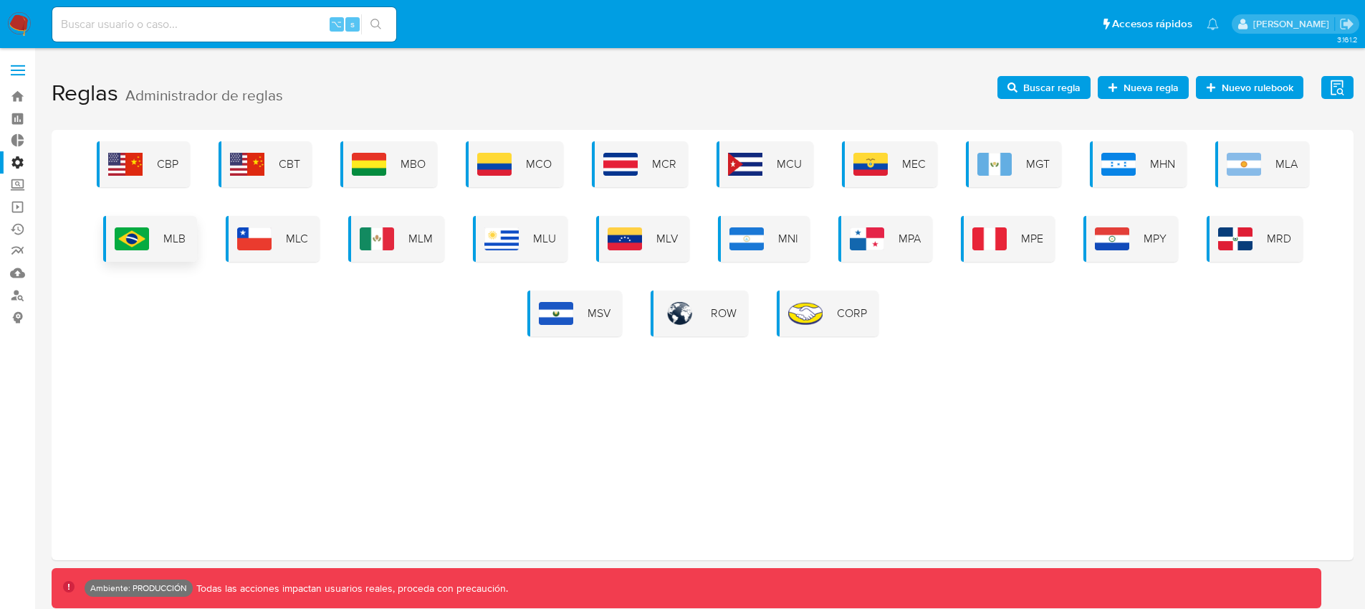
click at [186, 226] on div "MLB" at bounding box center [150, 239] width 94 height 46
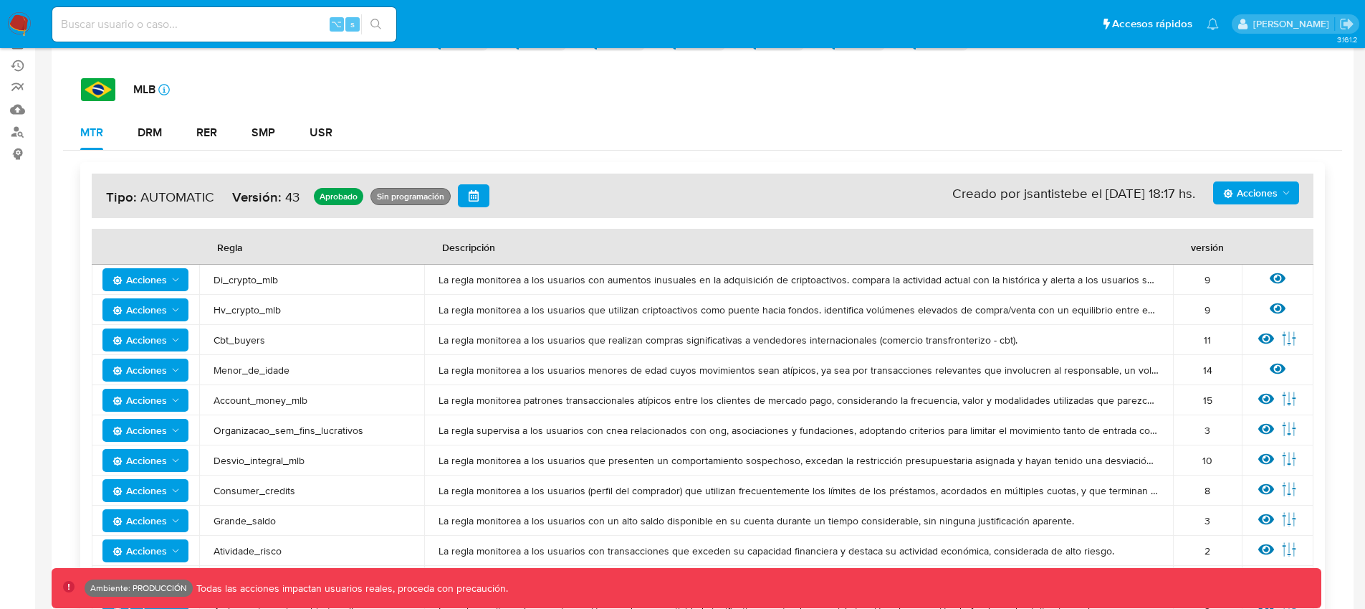
scroll to position [239, 0]
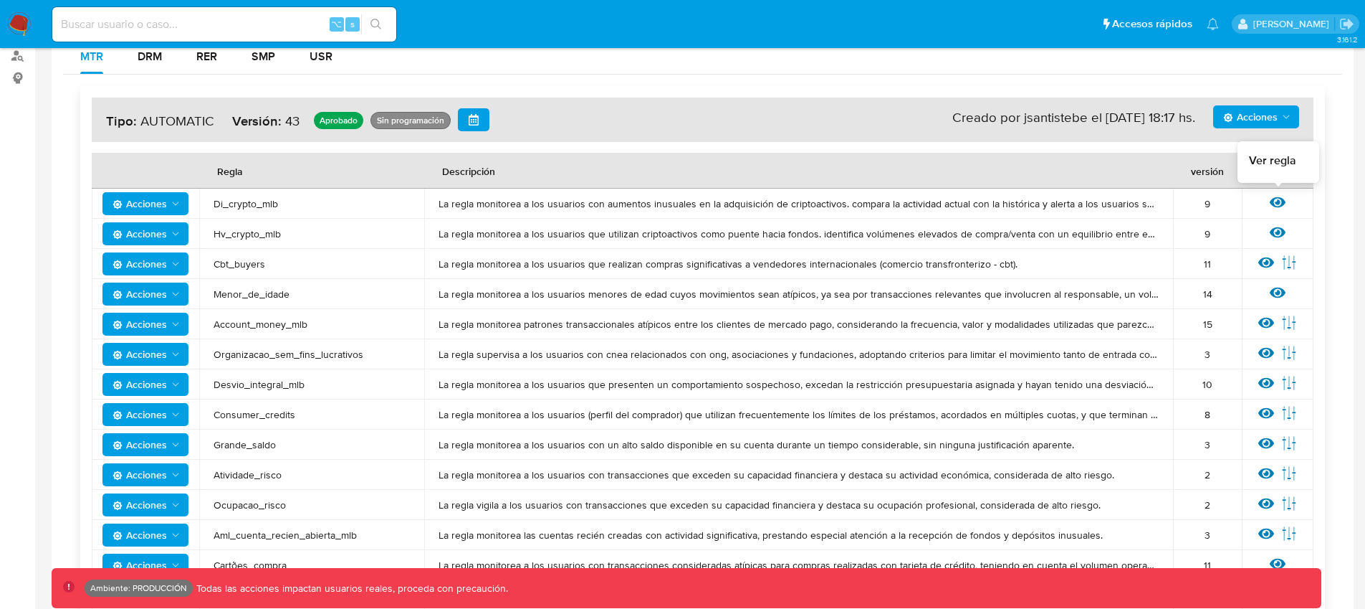
click at [1275, 199] on icon at bounding box center [1278, 202] width 16 height 11
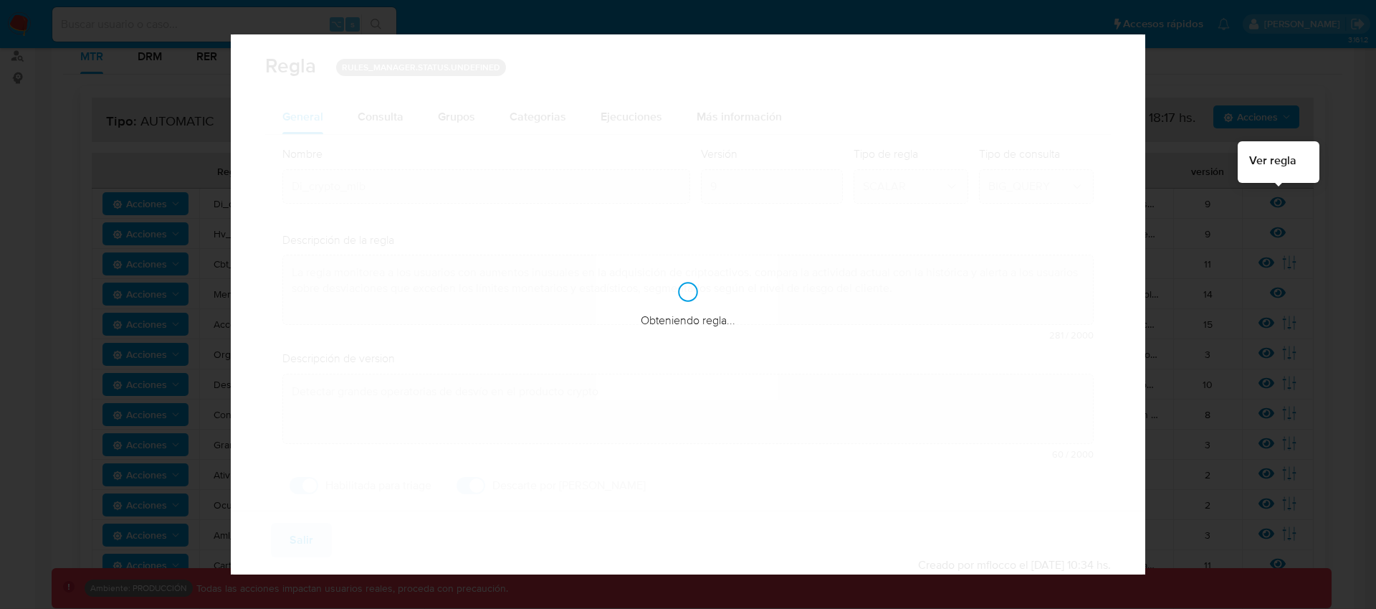
checkbox input "true"
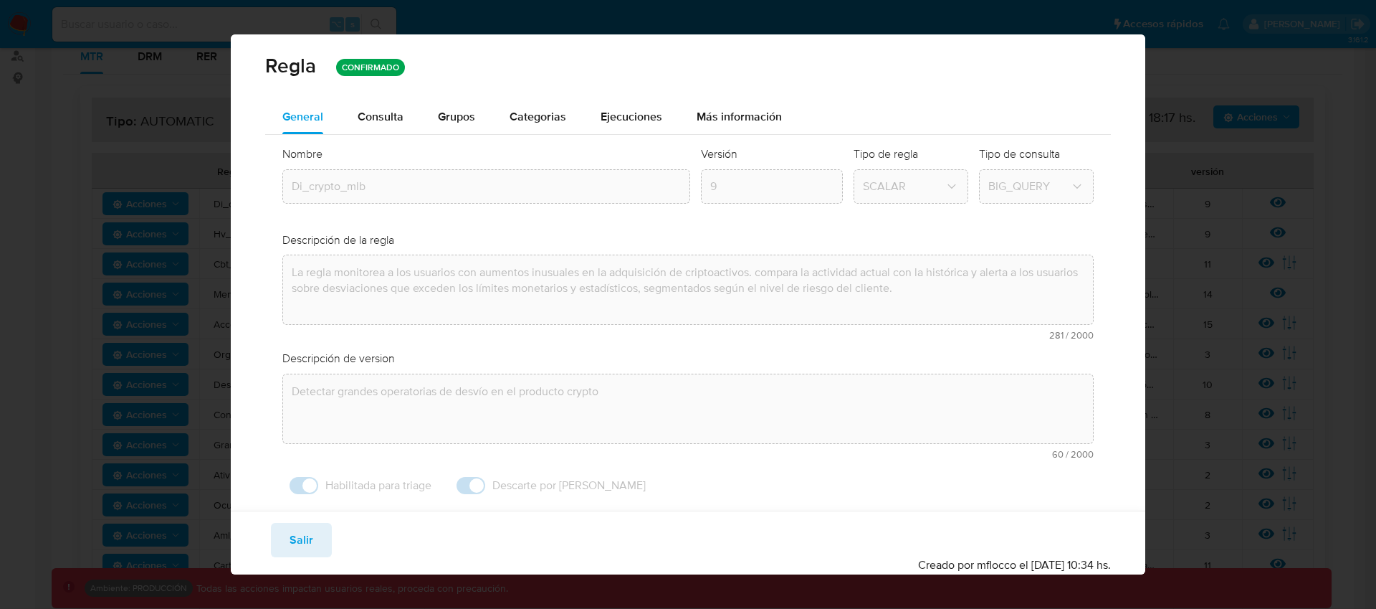
click at [263, 537] on div "Guardar Salir Simular Confirmar Creado por mflocco el 04/06/2025 10:34 hs." at bounding box center [688, 542] width 915 height 64
click at [272, 535] on button "Salir" at bounding box center [301, 540] width 61 height 34
type input "1"
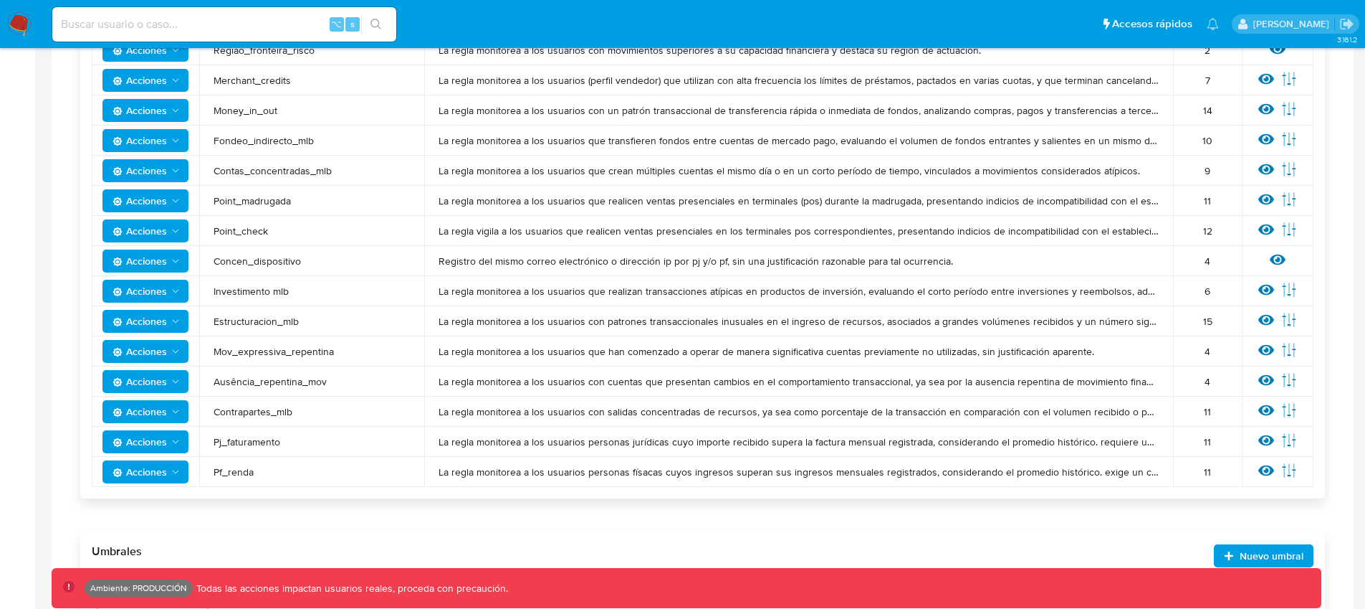
scroll to position [1024, 0]
click at [1281, 259] on icon at bounding box center [1278, 260] width 16 height 16
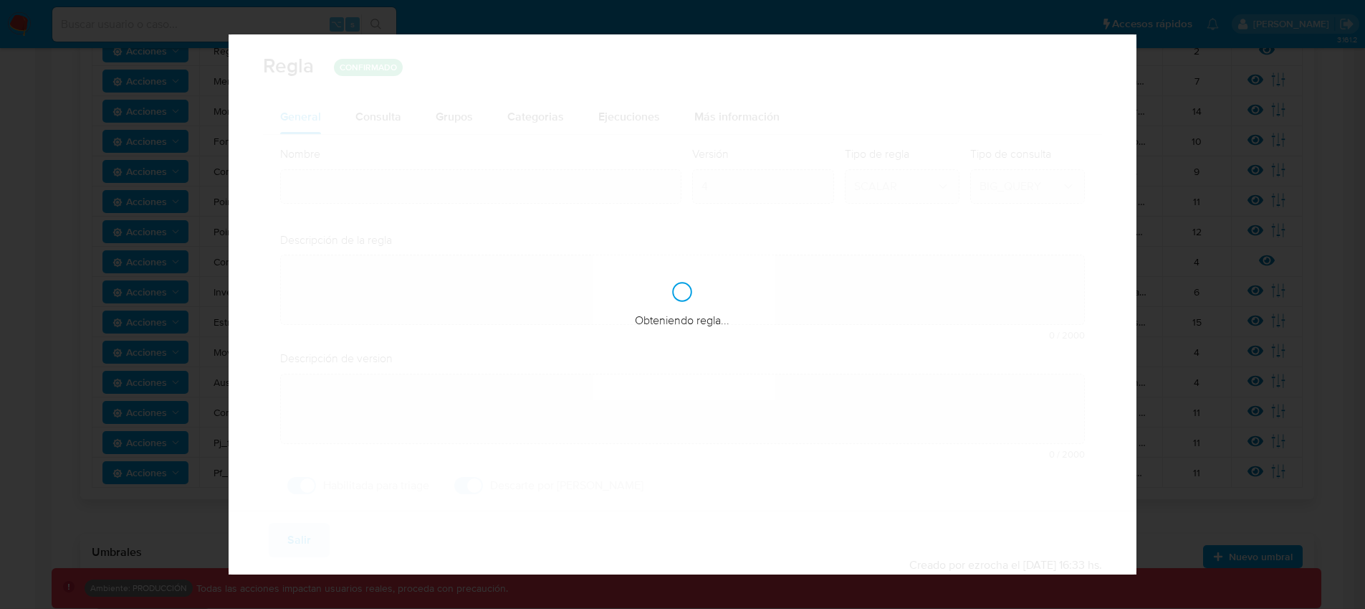
type input "Concen_dispositivo"
type textarea "Registro del mismo correo electrónico o dirección ip por pj y/o pf, sin una jus…"
type textarea "La regla supervisa el acceso de cuentas de clientes distintos concentradas en u…"
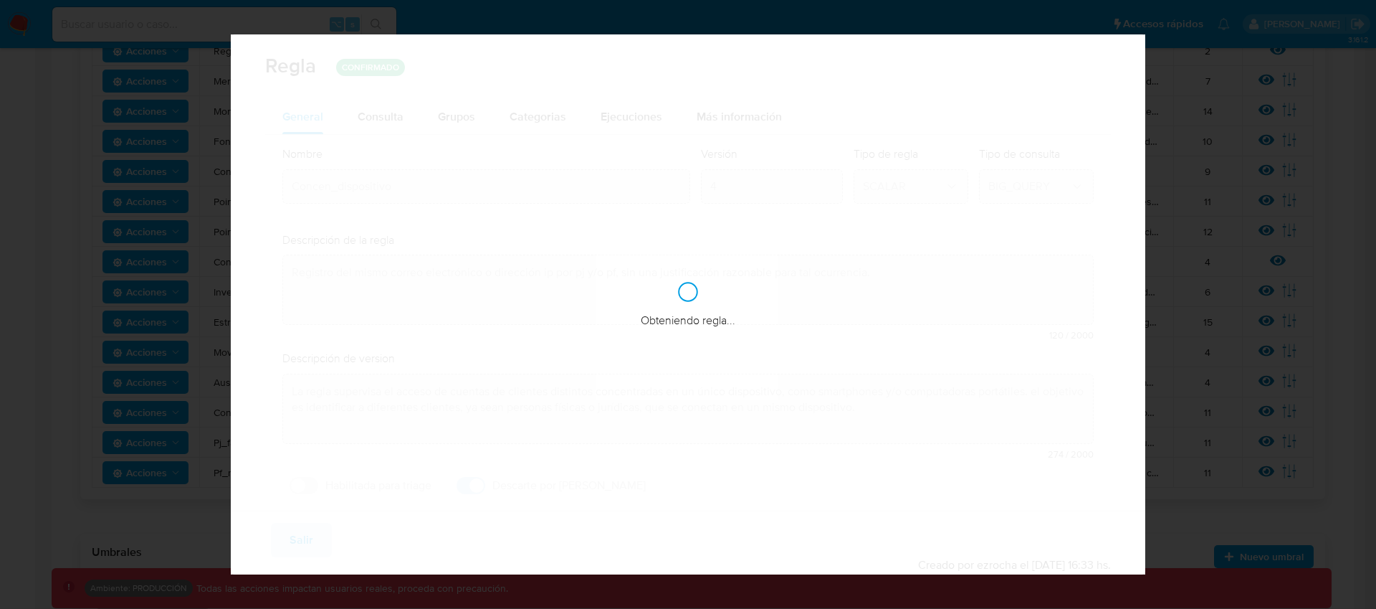
checkbox input "false"
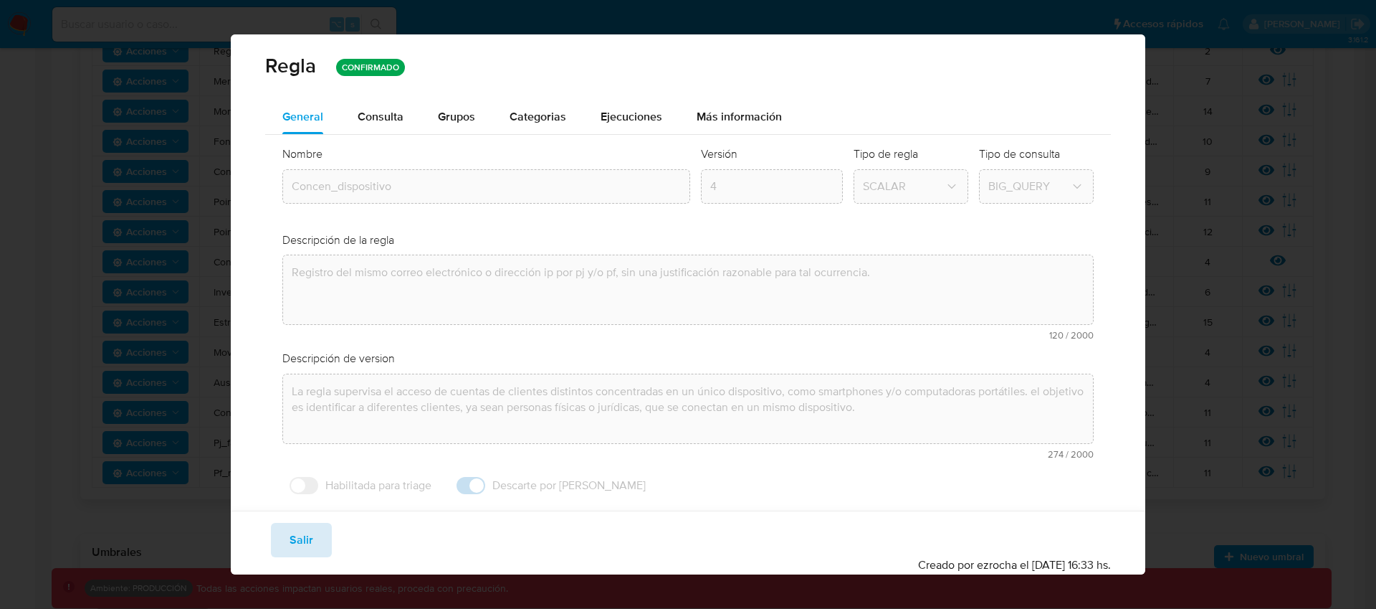
click at [301, 539] on span "Salir" at bounding box center [302, 540] width 24 height 32
type input "1"
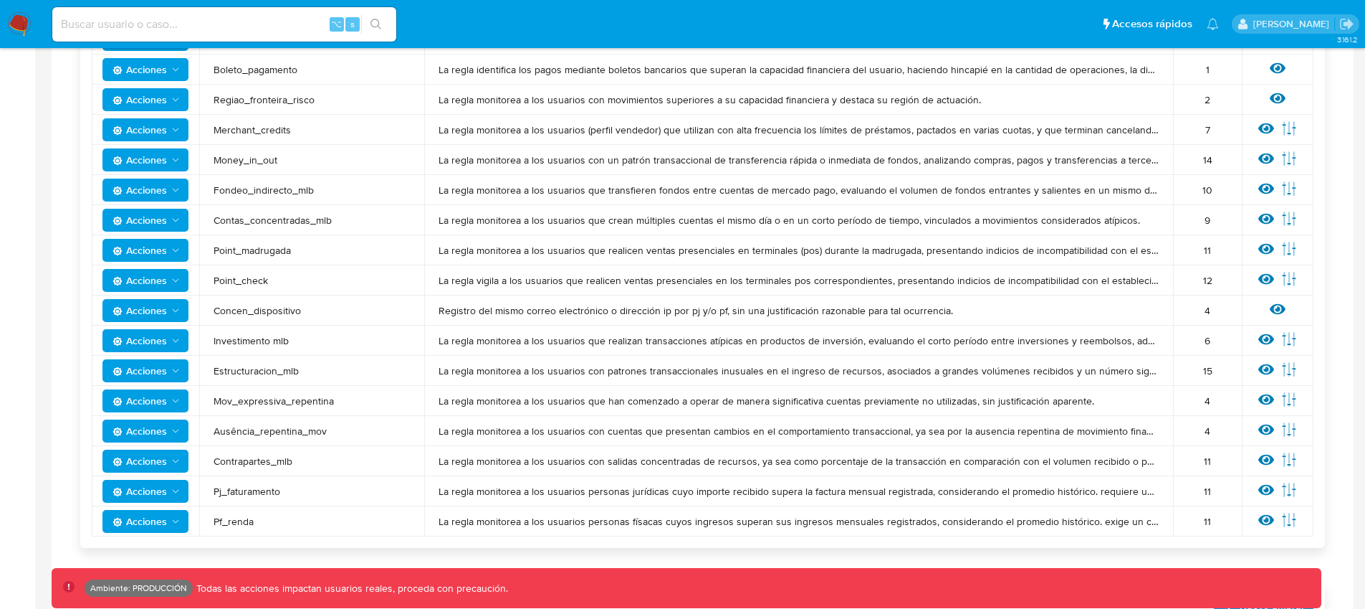
scroll to position [971, 0]
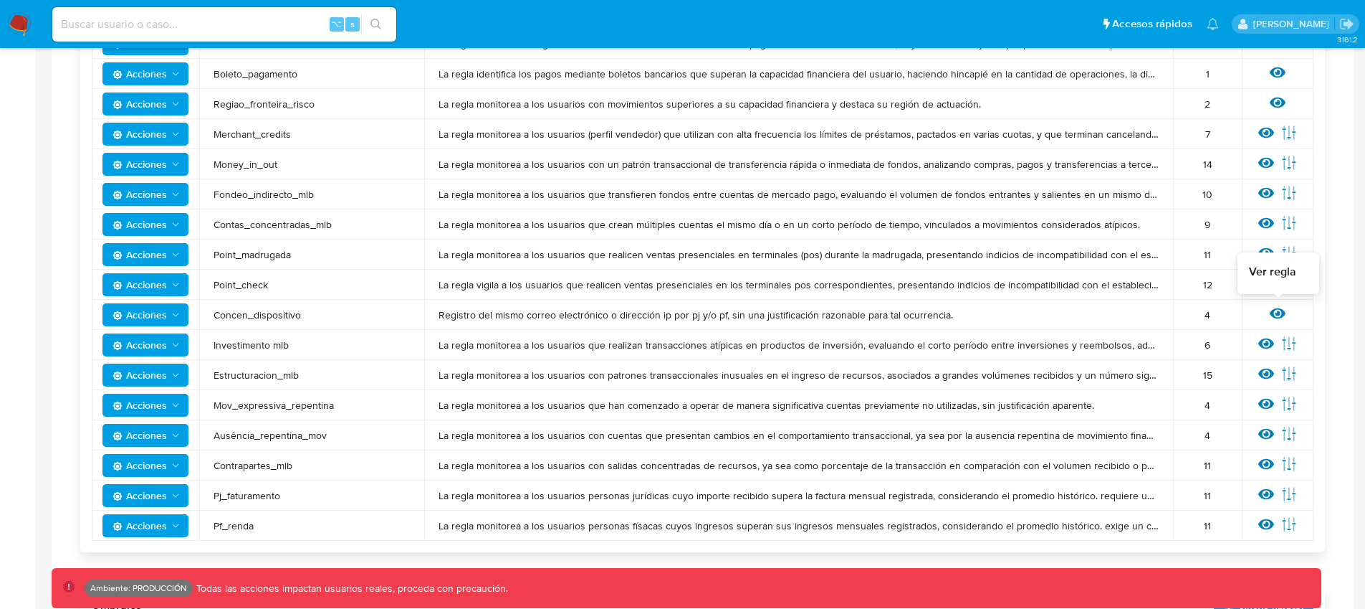
click at [1280, 318] on icon at bounding box center [1278, 313] width 16 height 11
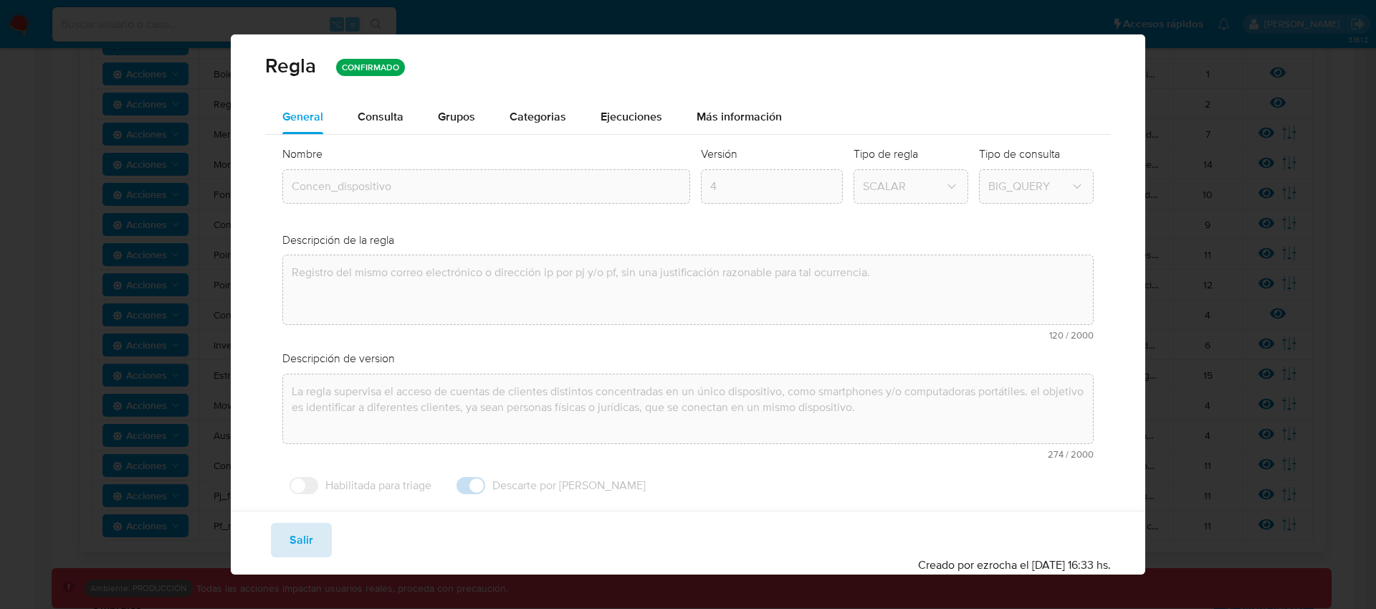
click at [308, 539] on span "Salir" at bounding box center [302, 540] width 24 height 32
type input "1"
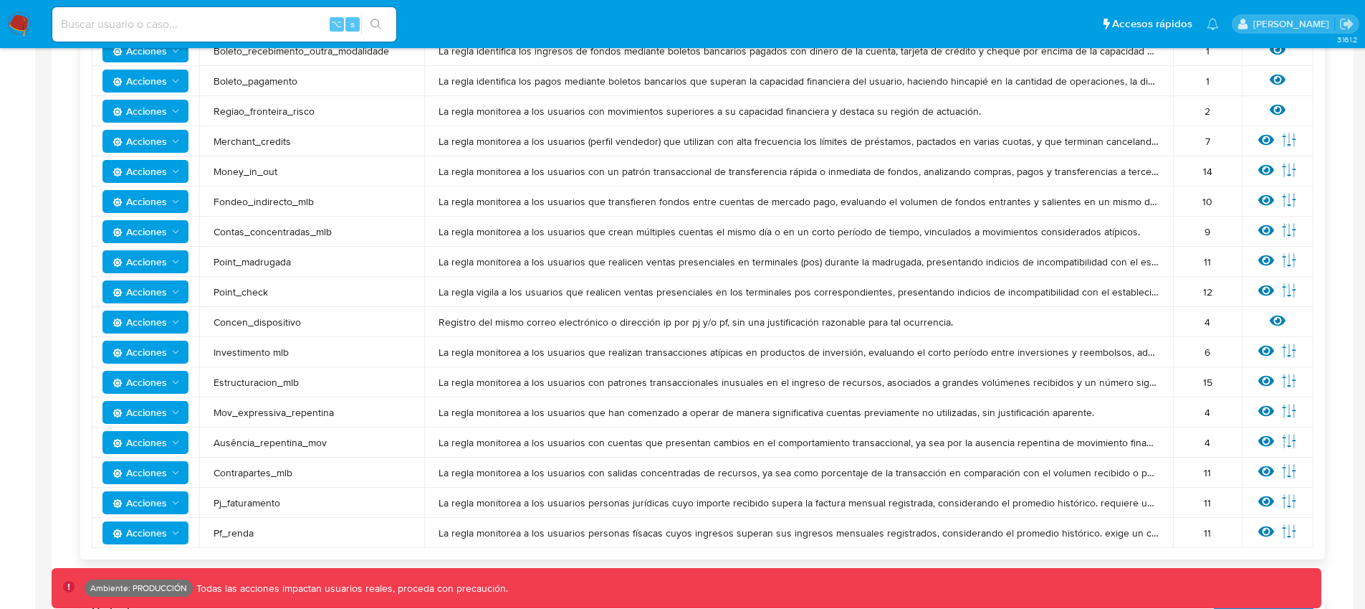
scroll to position [963, 0]
click at [1278, 320] on icon at bounding box center [1278, 321] width 16 height 11
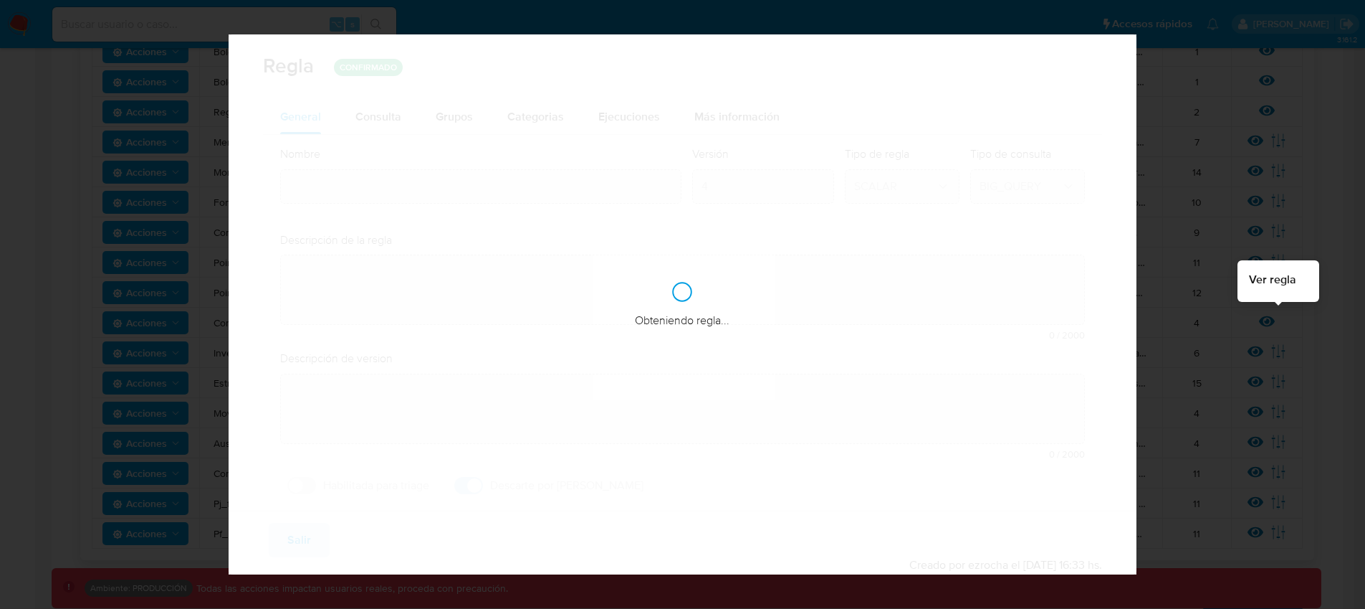
type input "Concen_dispositivo"
type textarea "Registro del mismo correo electrónico o dirección ip por pj y/o pf, sin una jus…"
type textarea "La regla supervisa el acceso de cuentas de clientes distintos concentradas en u…"
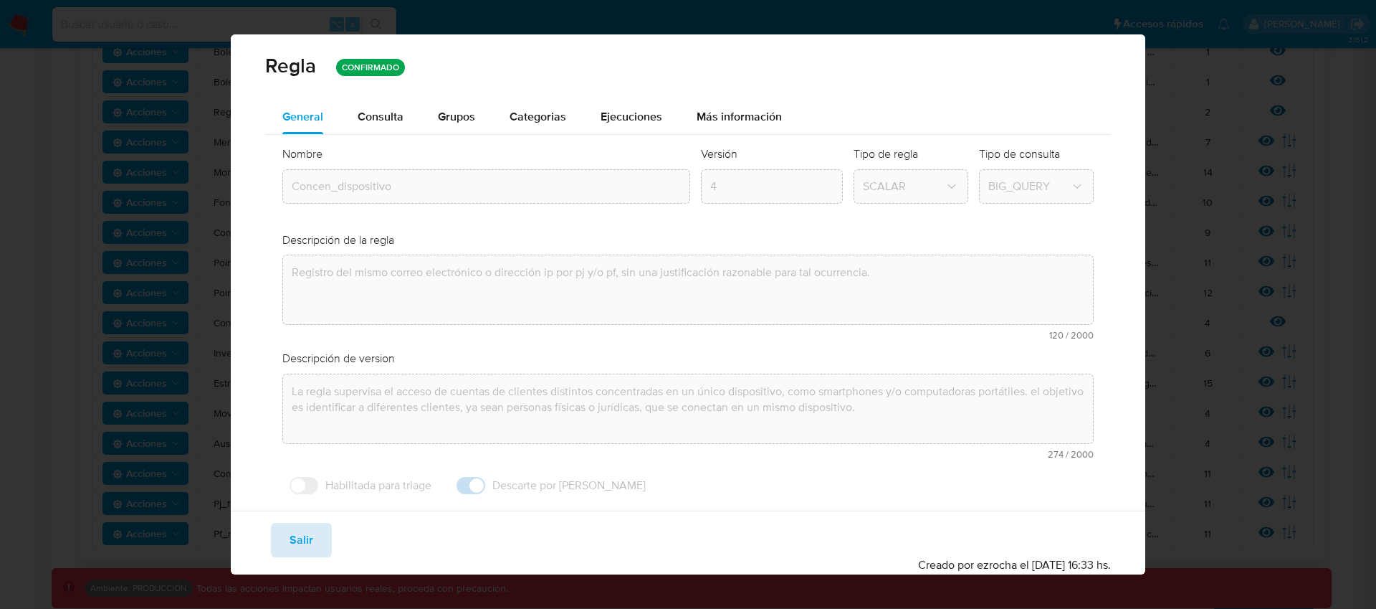
click at [300, 533] on span "Salir" at bounding box center [302, 540] width 24 height 32
type input "1"
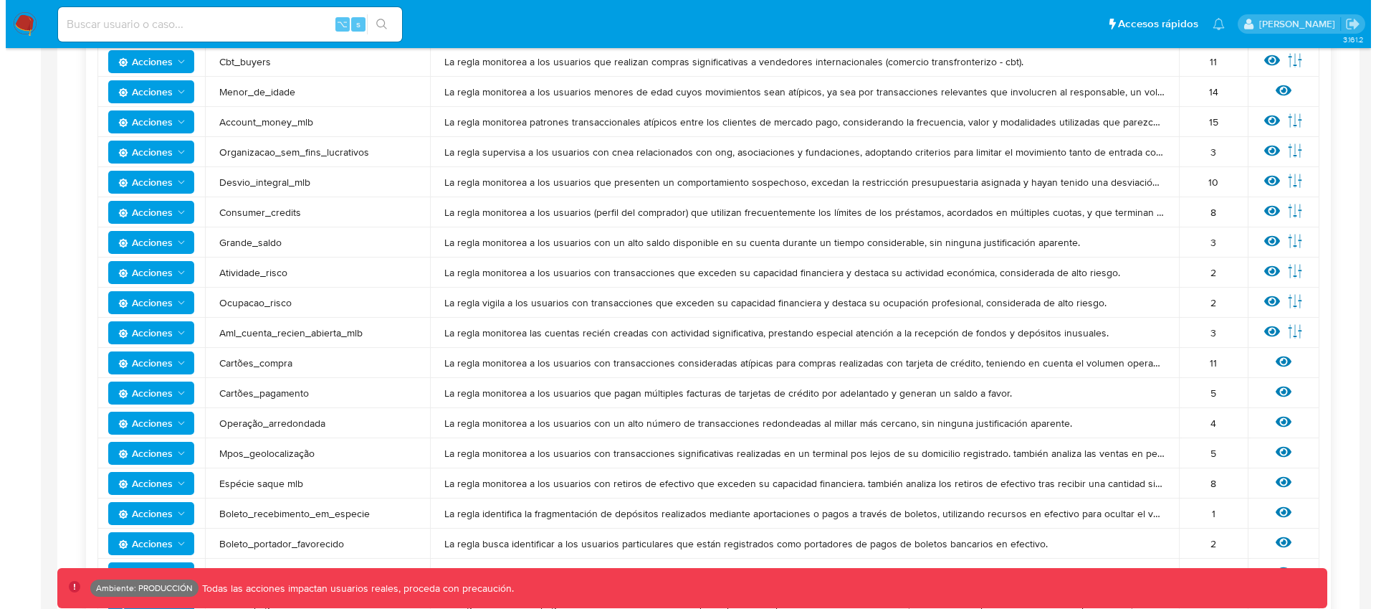
scroll to position [448, 0]
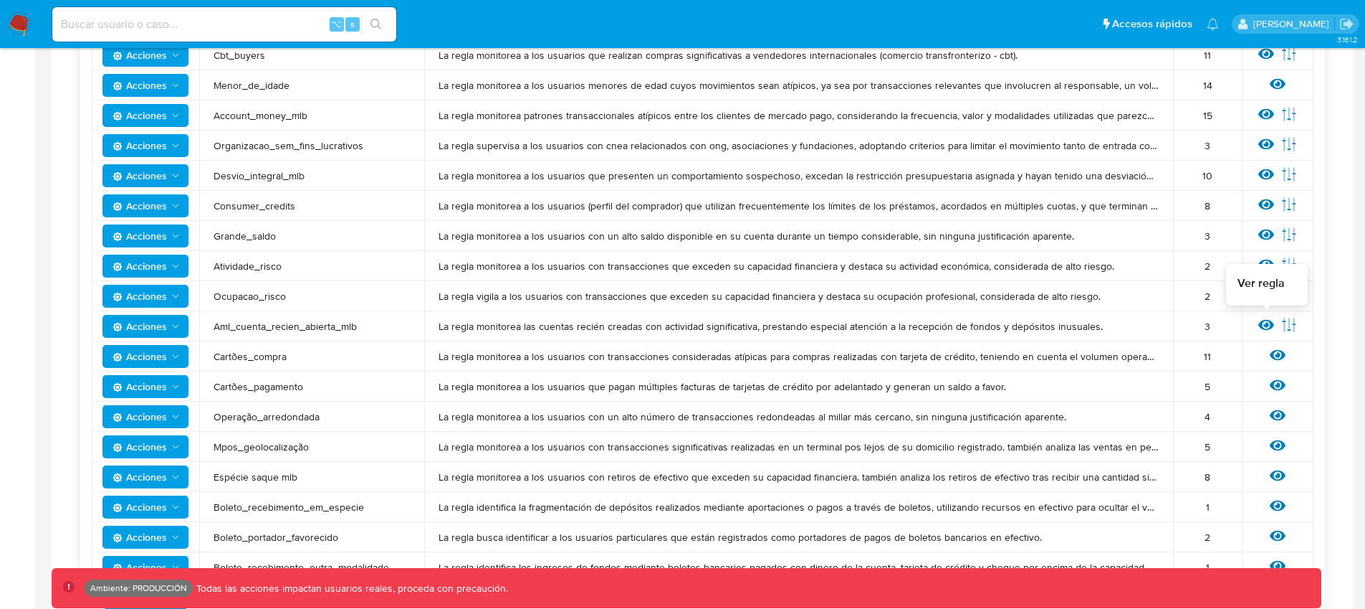
click at [1263, 323] on icon at bounding box center [1267, 325] width 16 height 16
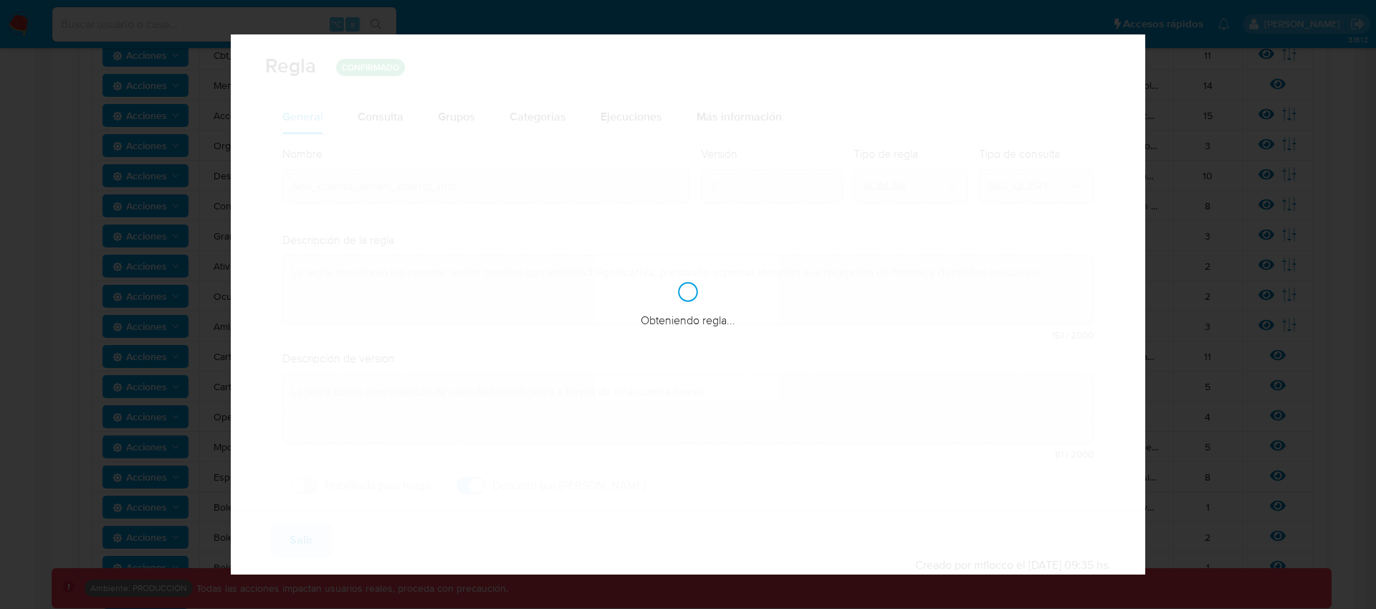
type textarea "La regla monitorea a los usuarios con cuentas recién creadas que presentan movi…"
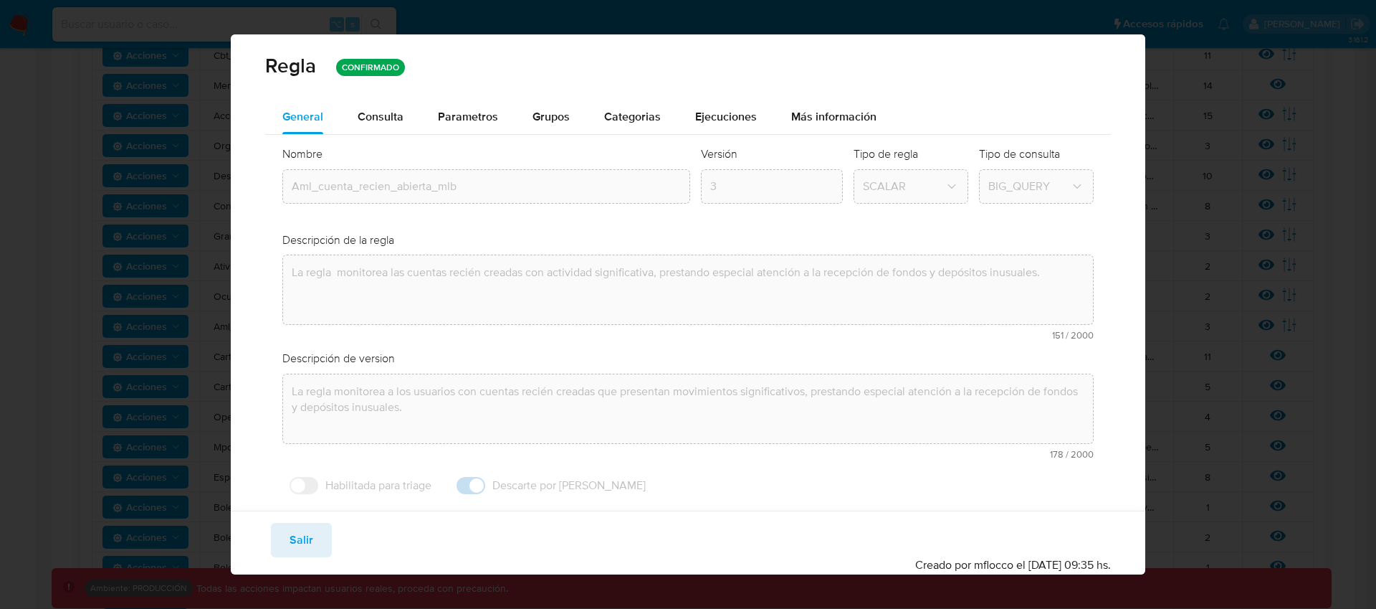
click at [297, 538] on span "Salir" at bounding box center [302, 540] width 24 height 32
type input "1"
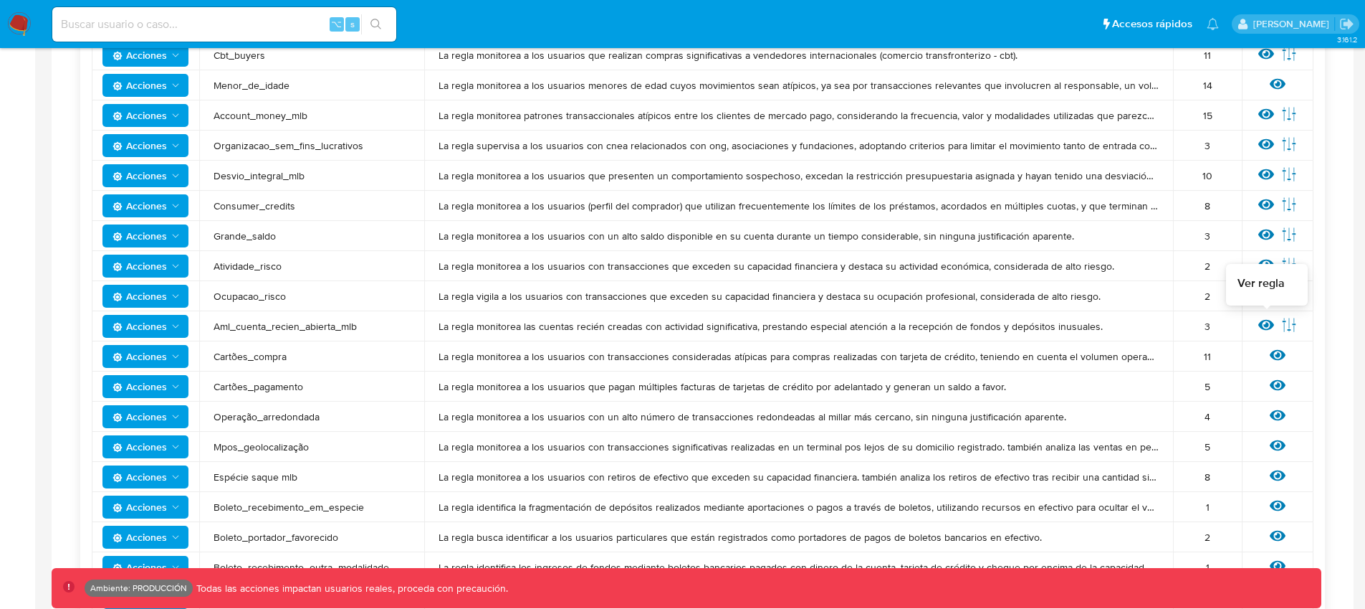
click at [1264, 324] on icon at bounding box center [1267, 325] width 16 height 11
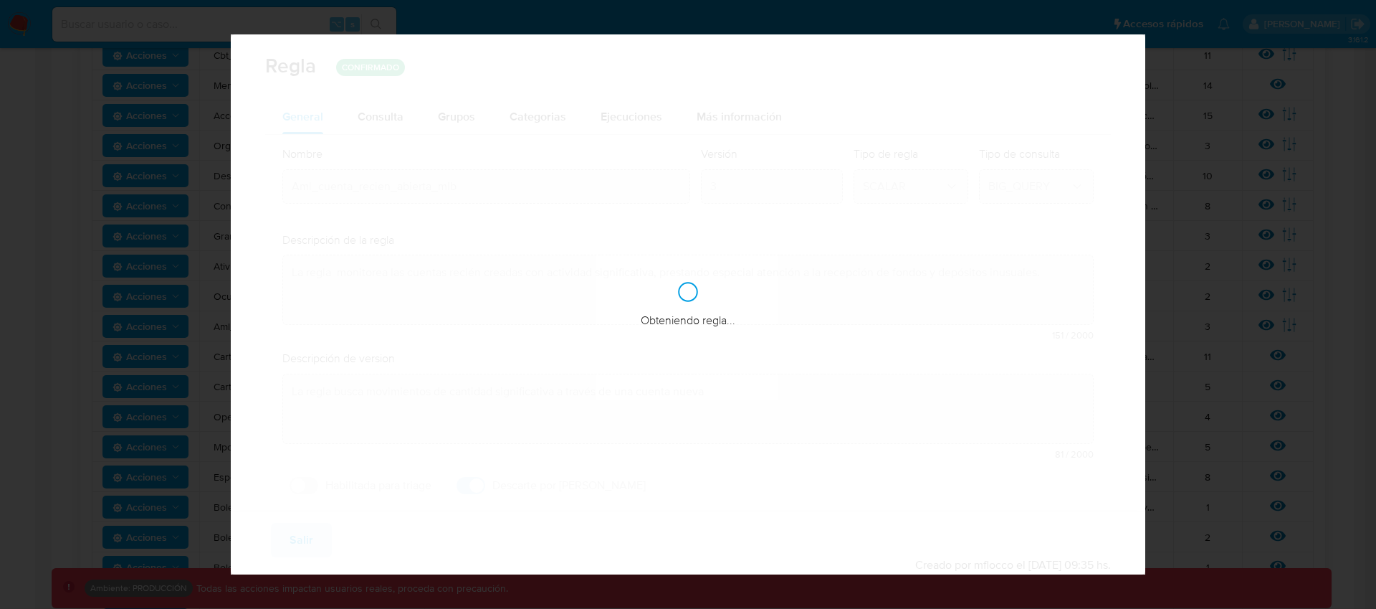
type textarea "La regla monitorea a los usuarios con cuentas recién creadas que presentan movi…"
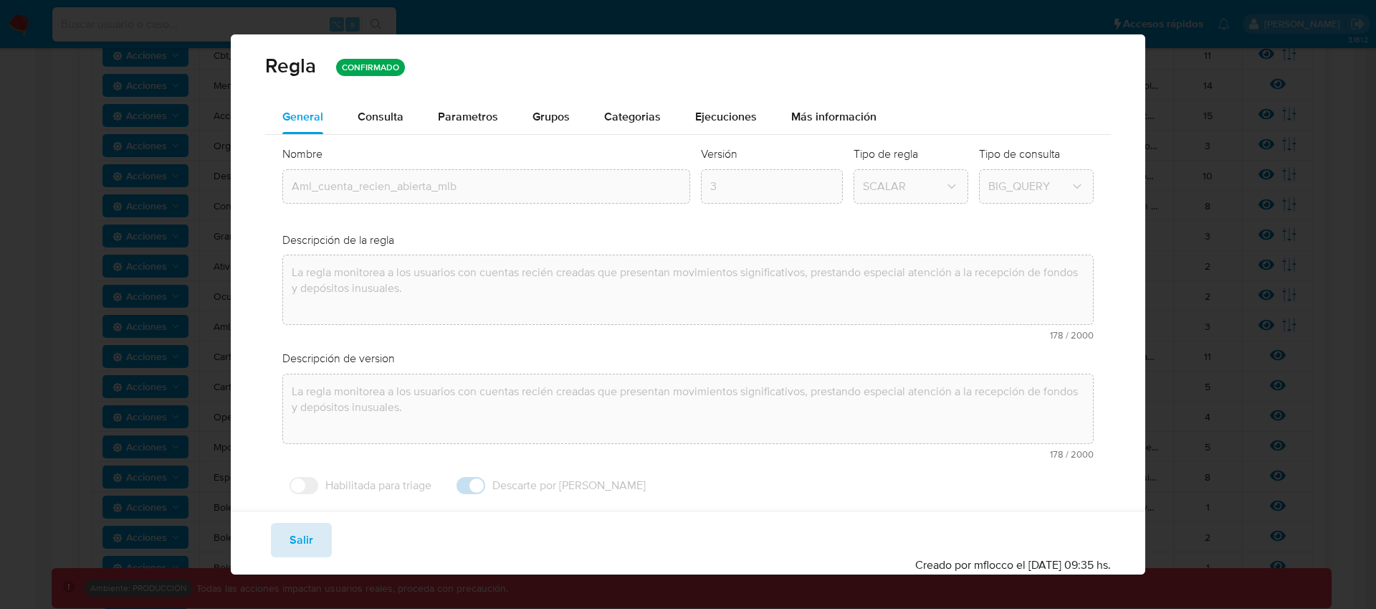
click at [303, 545] on span "Salir" at bounding box center [302, 540] width 24 height 32
type input "1"
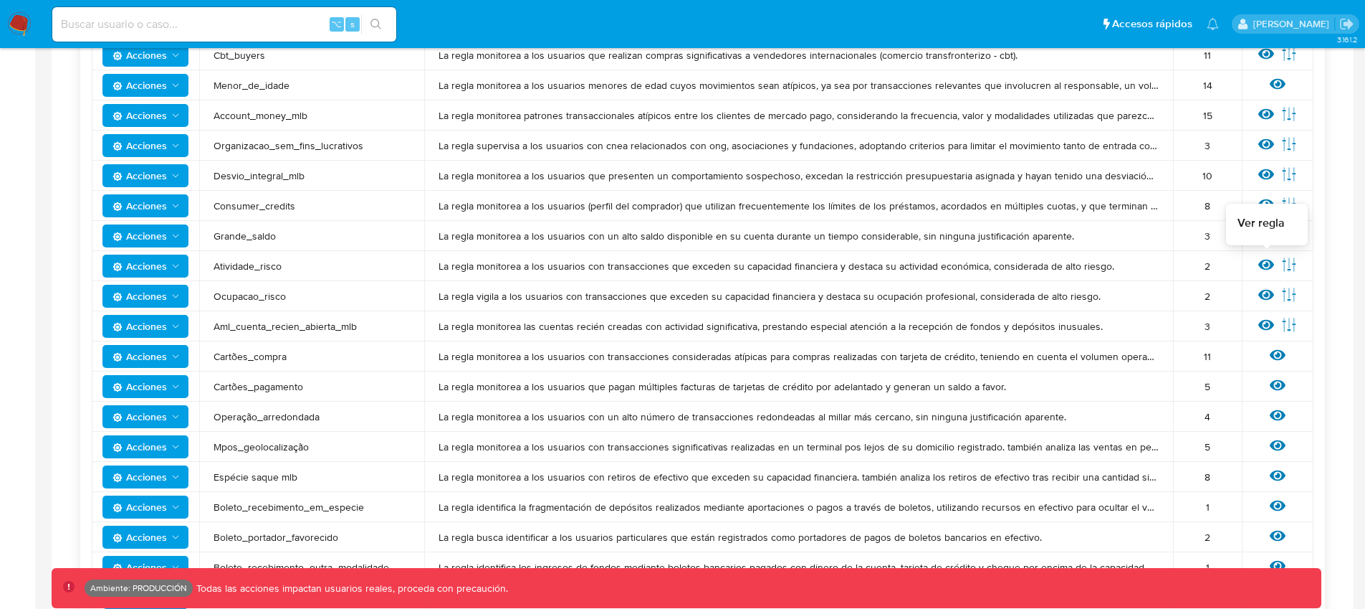
click at [1271, 266] on icon at bounding box center [1267, 264] width 16 height 11
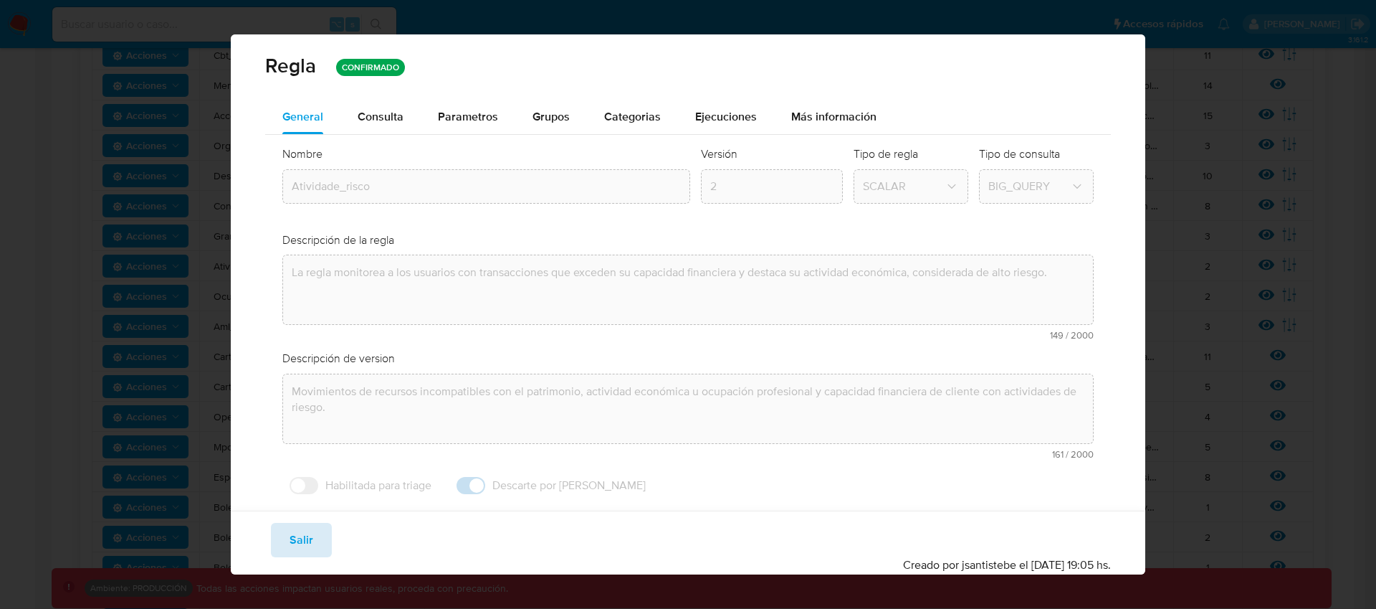
click at [315, 532] on button "Salir" at bounding box center [301, 540] width 61 height 34
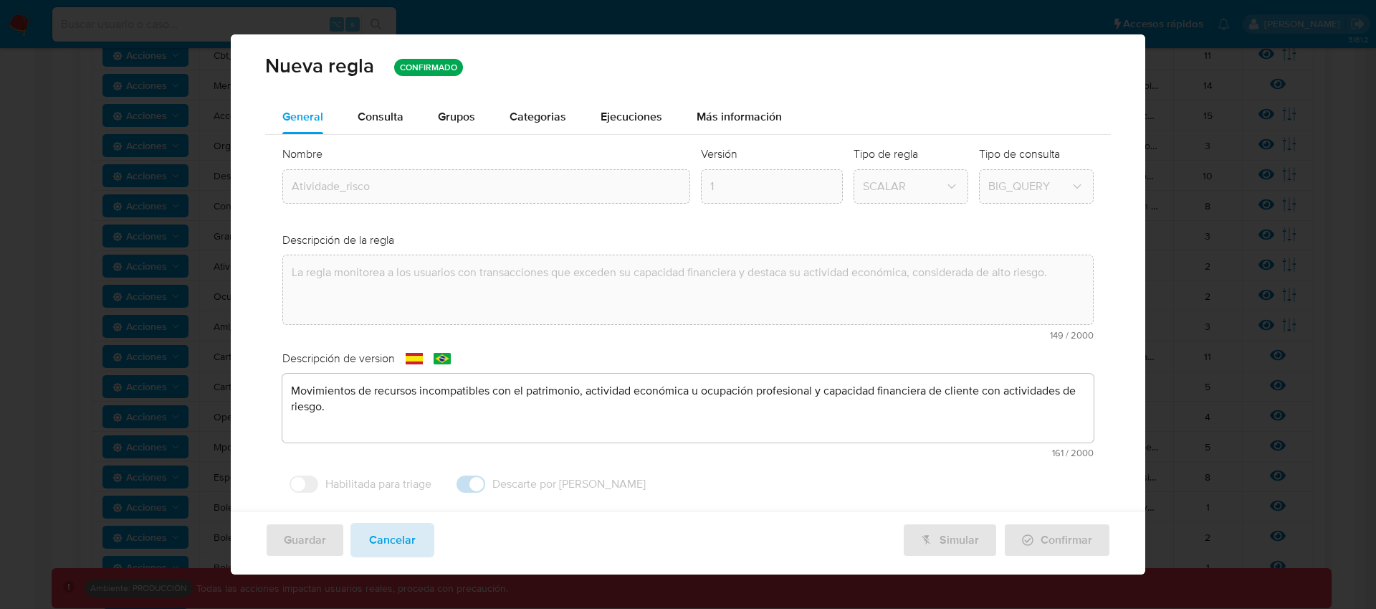
type input "1"
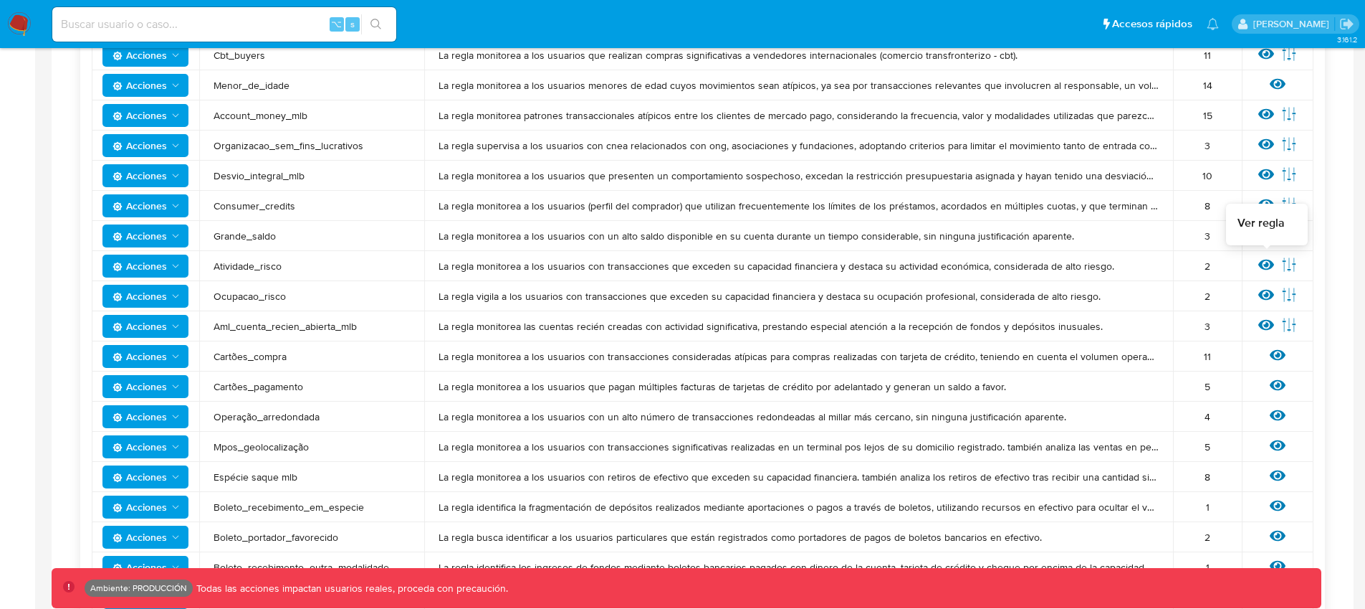
click at [1261, 264] on icon at bounding box center [1267, 264] width 16 height 11
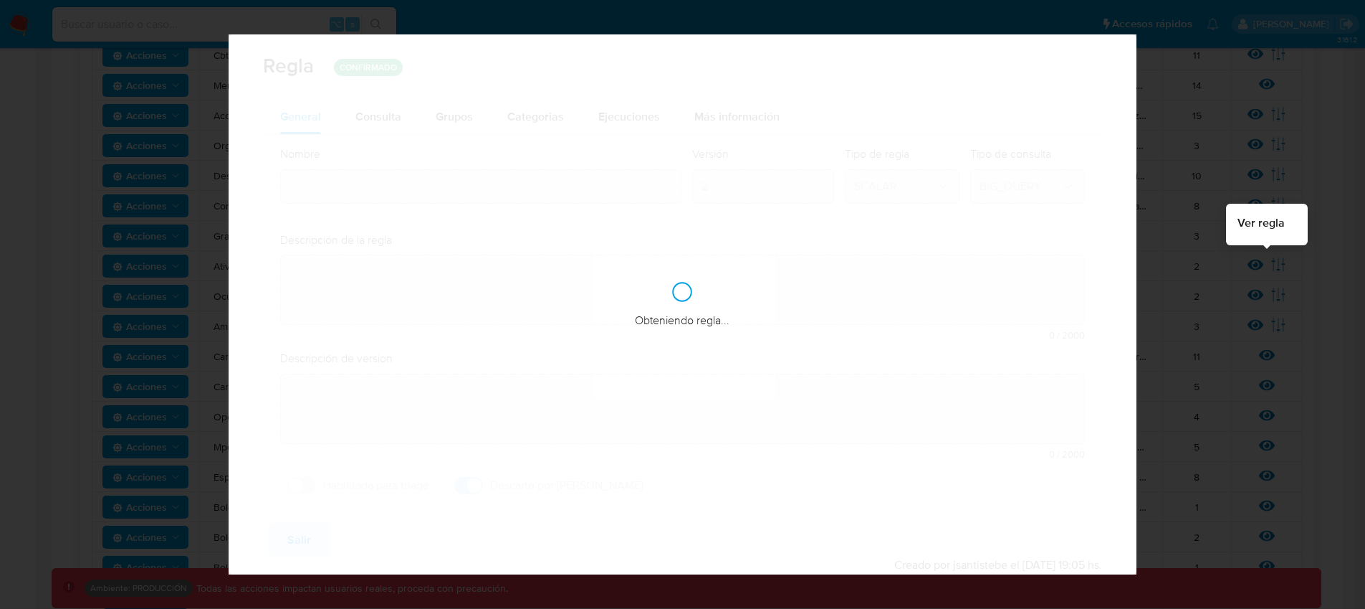
type input "Atividade_risco"
type textarea "La regla monitorea a los usuarios con transacciones que exceden su capacidad fi…"
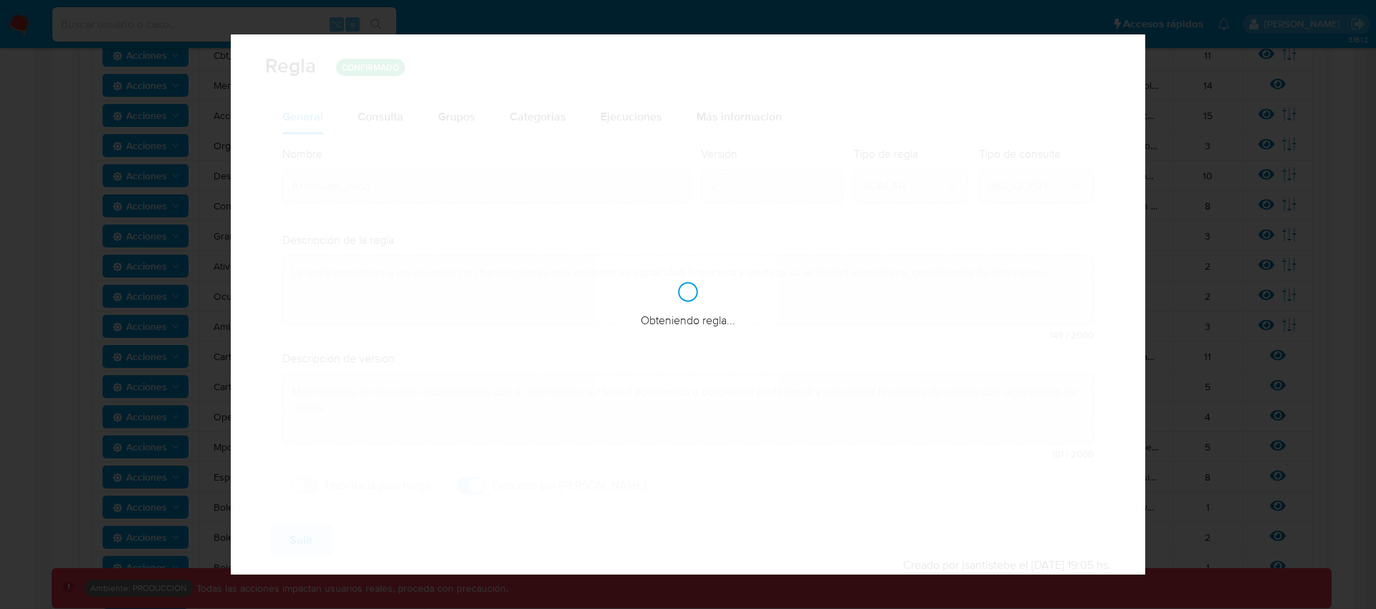
type textarea "La regla monitorea a los usuarios con movimientos superiores a su capacidad fin…"
